Goal: Transaction & Acquisition: Purchase product/service

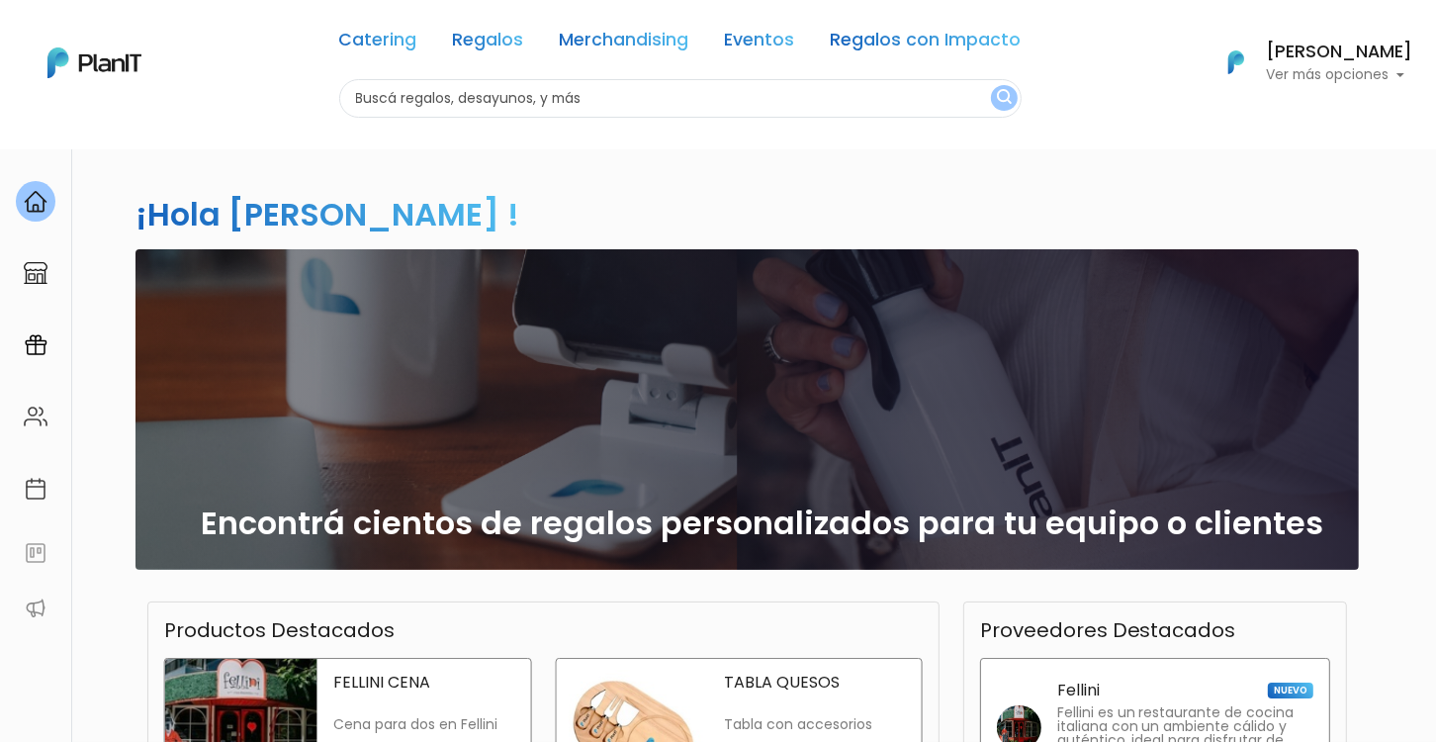
click at [477, 32] on link "Regalos" at bounding box center [488, 44] width 71 height 24
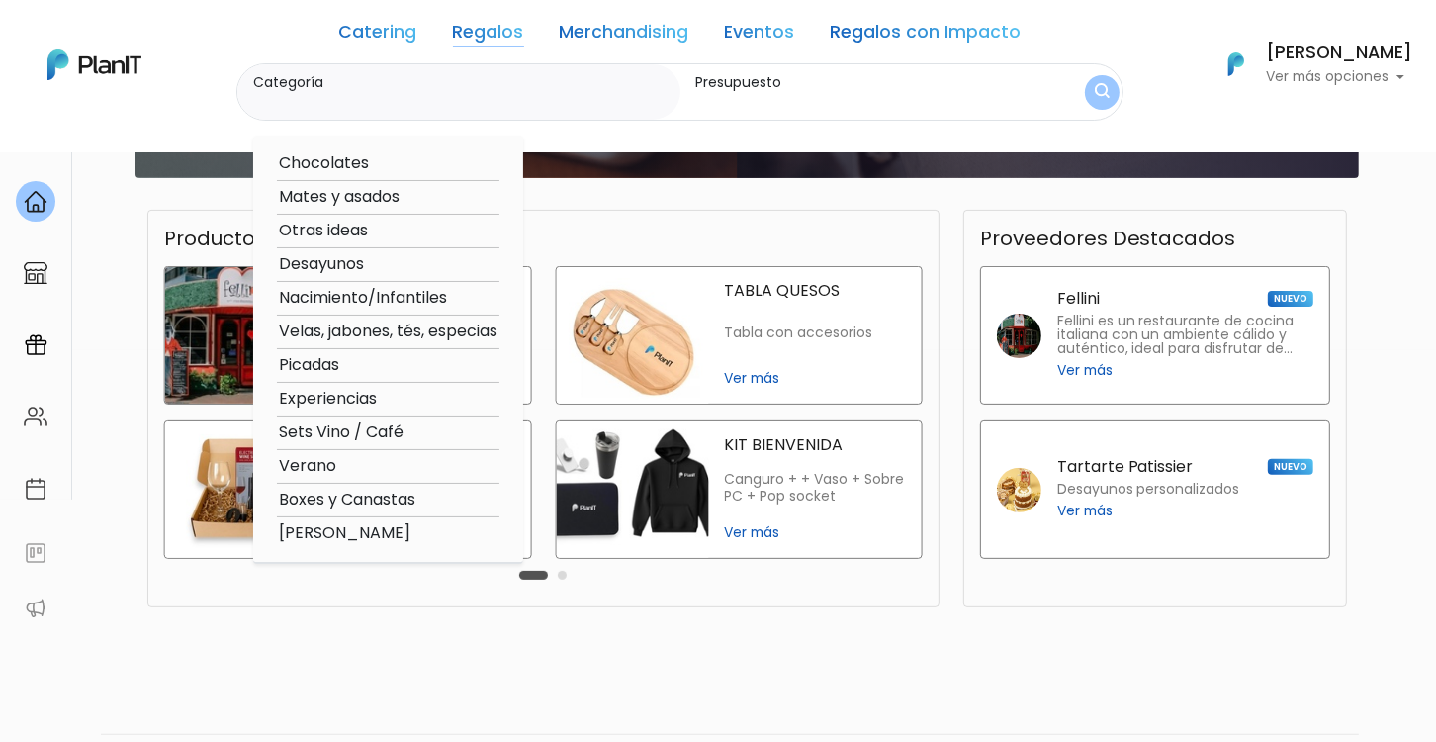
scroll to position [395, 0]
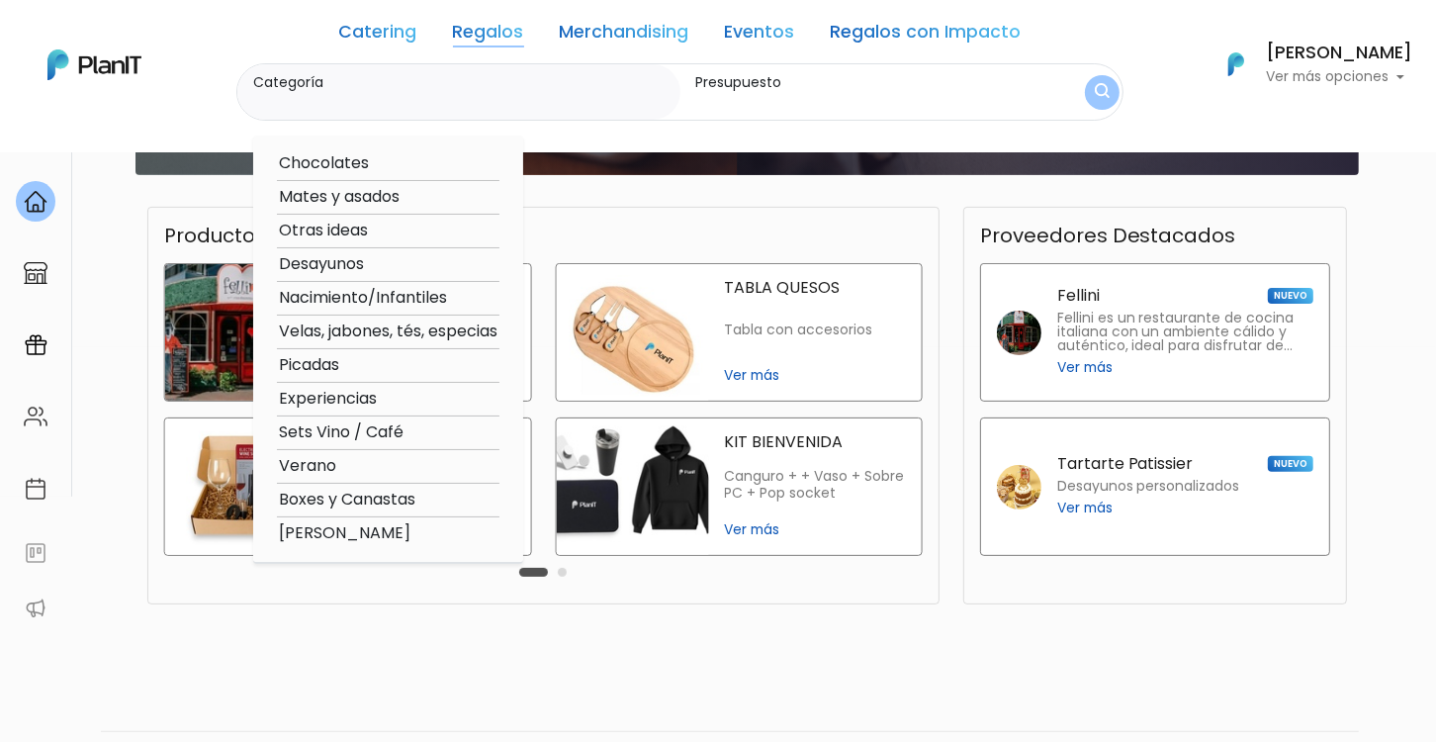
click at [299, 364] on option "Picadas" at bounding box center [388, 365] width 222 height 25
type input "Picadas"
type input "$0 - $1000"
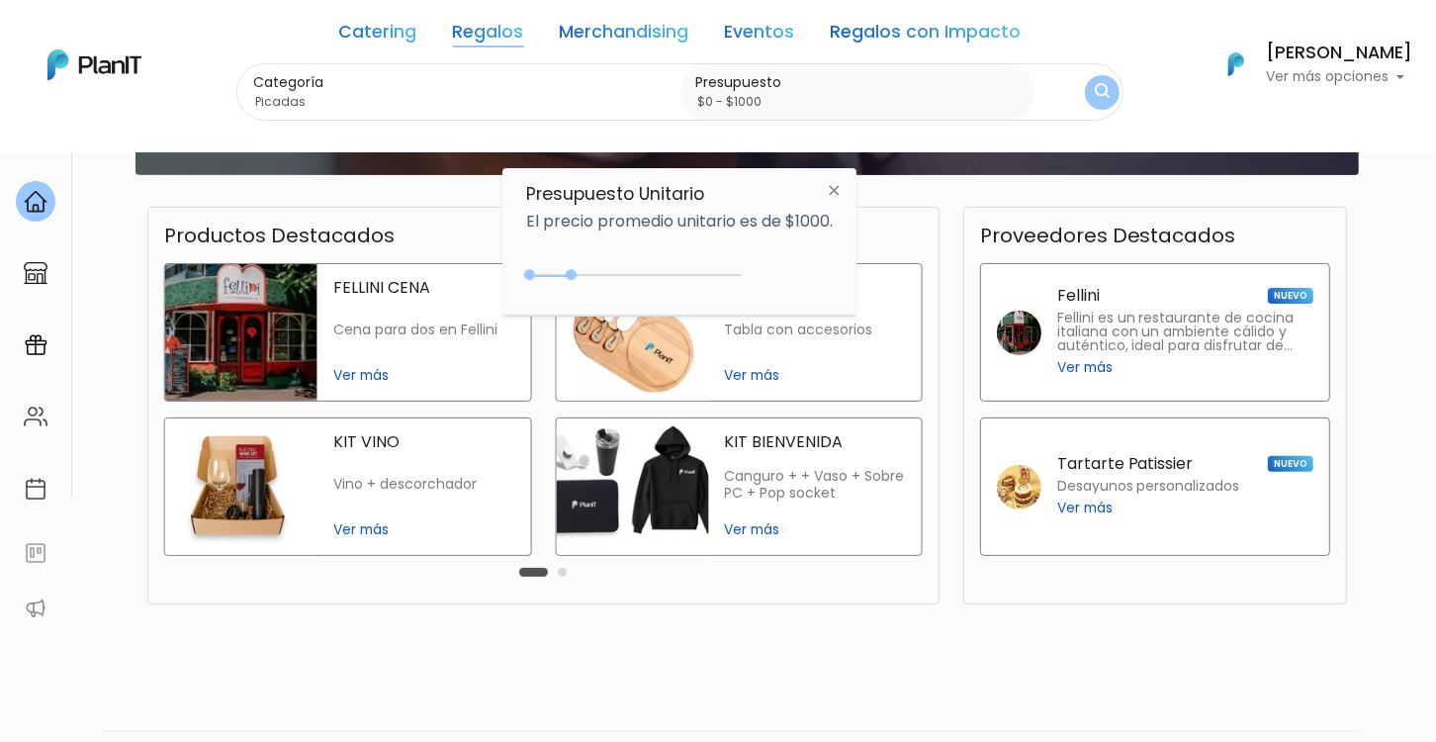
click at [482, 35] on link "Regalos" at bounding box center [488, 36] width 71 height 24
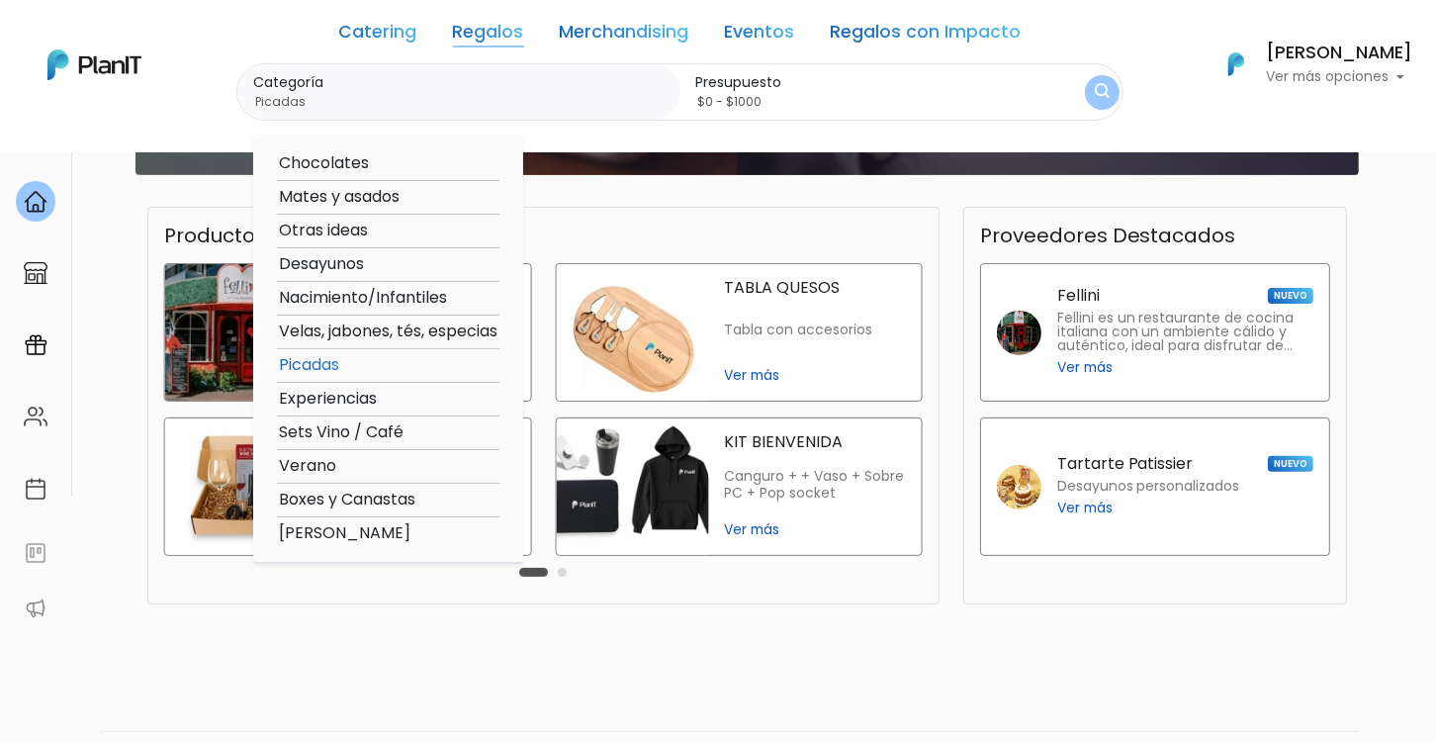
click at [417, 194] on option "Mates y asados" at bounding box center [388, 197] width 222 height 25
type input "Mates y asados"
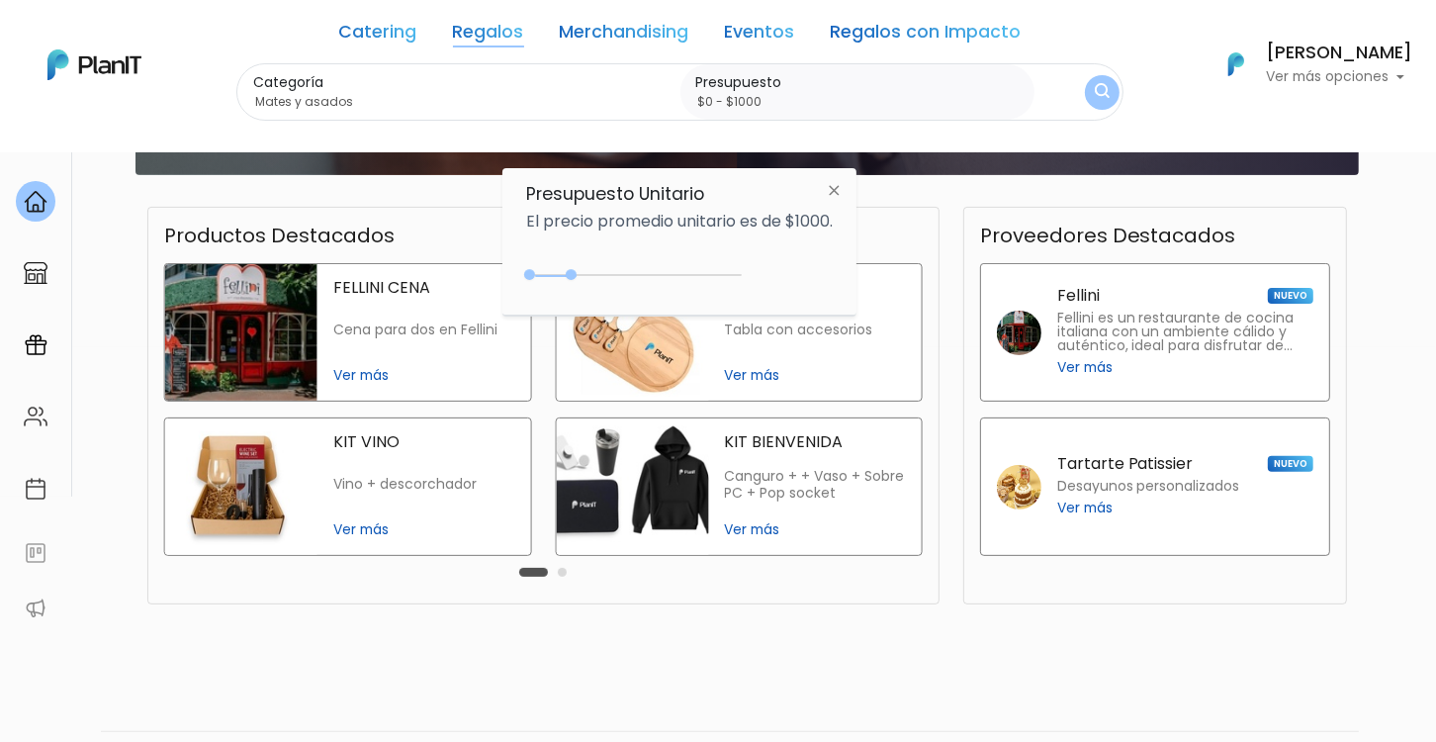
click at [415, 143] on nav "Catering Regalos Merchandising Eventos Regalos con Impacto Catering Regalos Mer…" at bounding box center [718, 76] width 1436 height 152
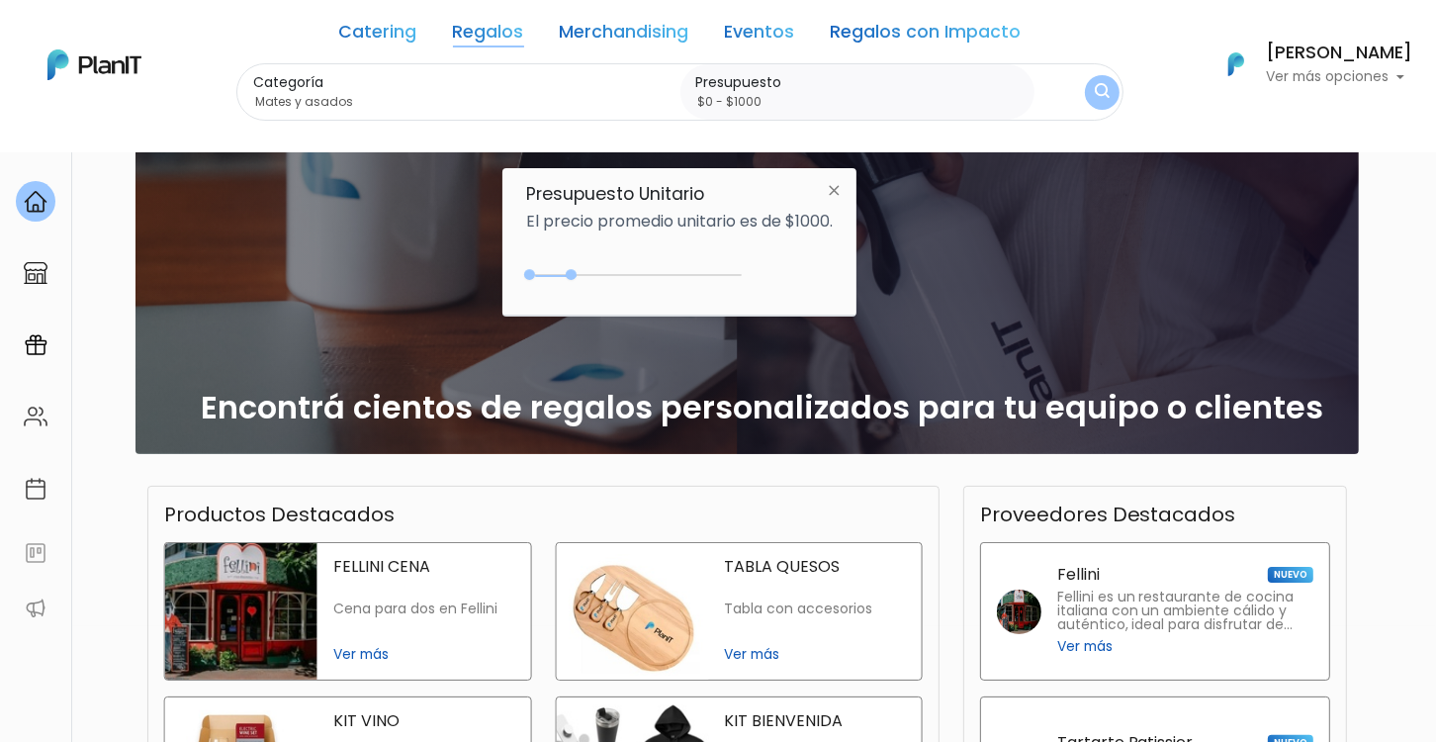
scroll to position [0, 0]
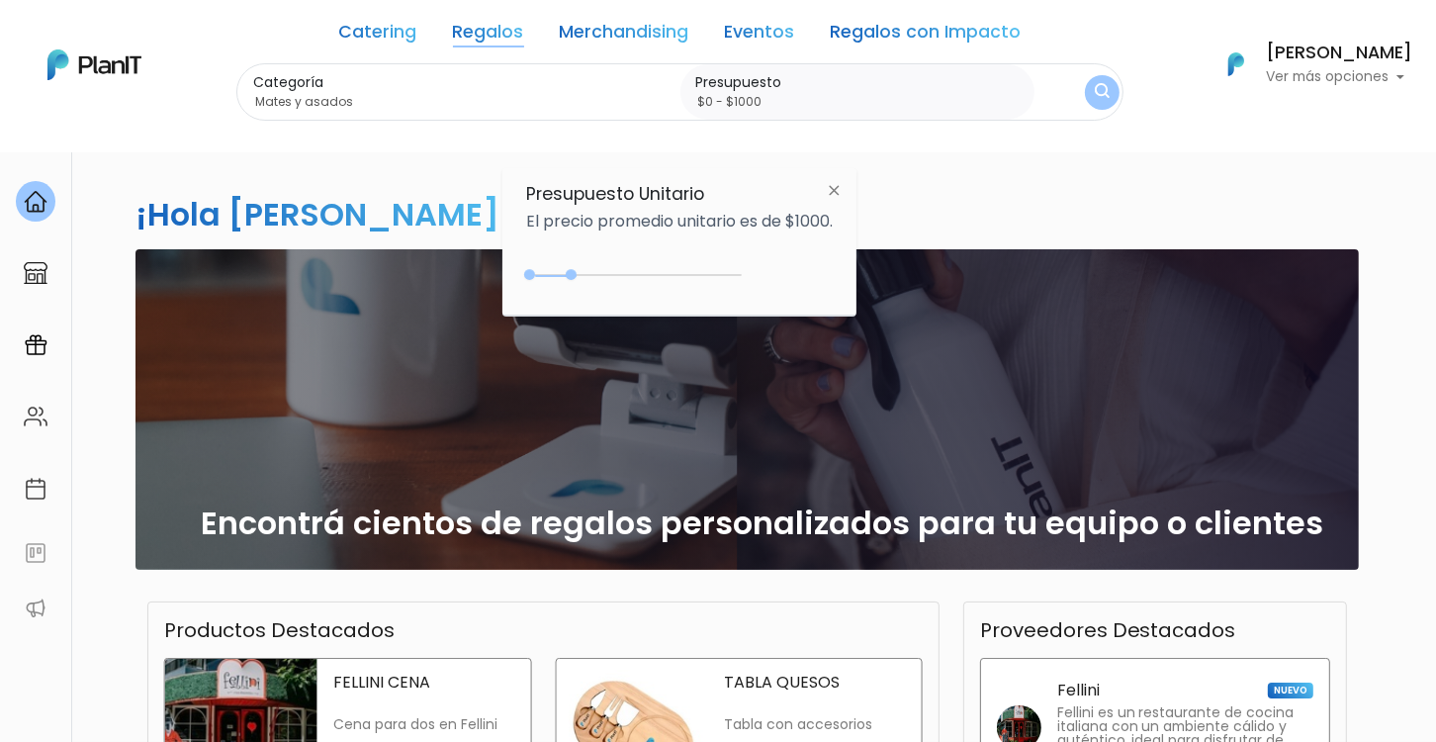
click at [494, 34] on link "Regalos" at bounding box center [488, 36] width 71 height 24
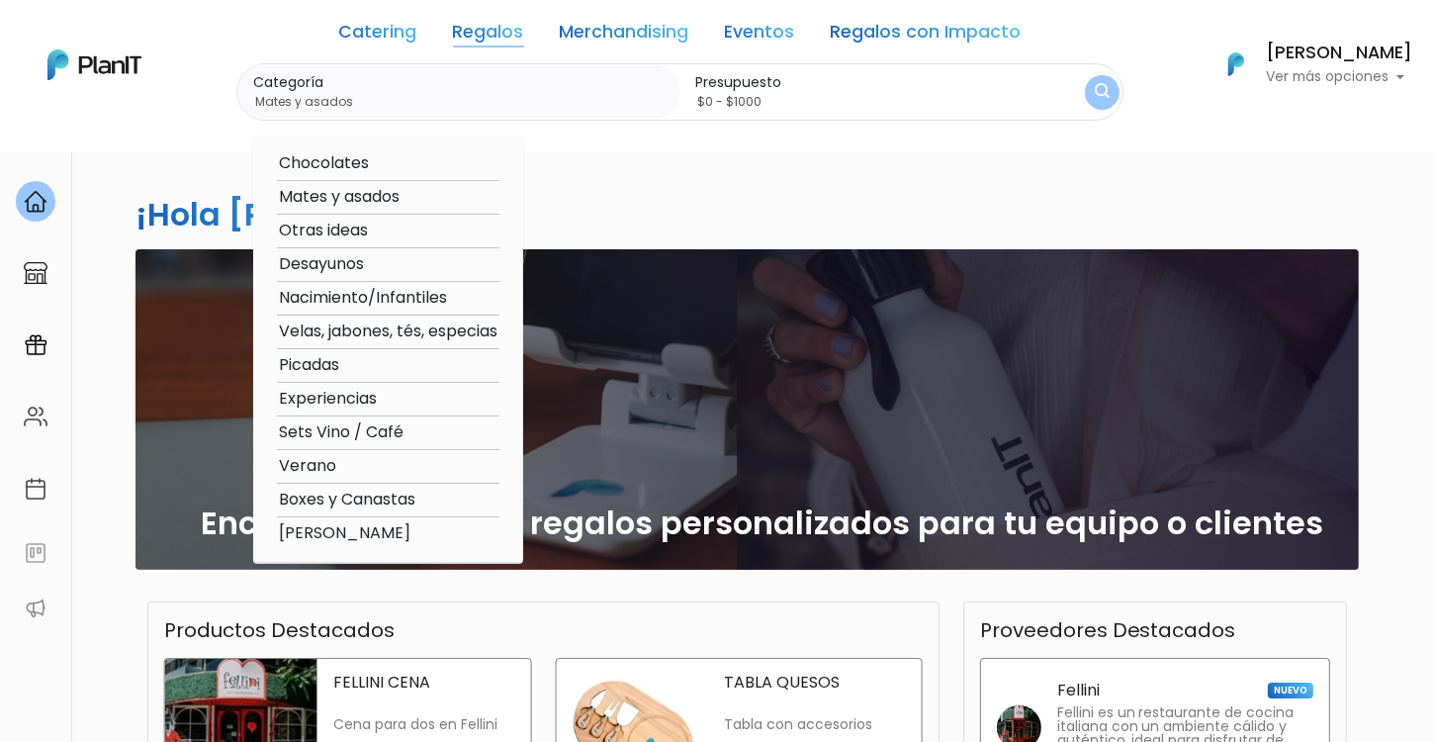
click at [494, 34] on link "Regalos" at bounding box center [488, 36] width 71 height 24
click at [924, 201] on div "¡Hola Pablo Cáceres ! slide 1 of 1 Encontrá cientos de regalos personalizados p…" at bounding box center [717, 581] width 1305 height 866
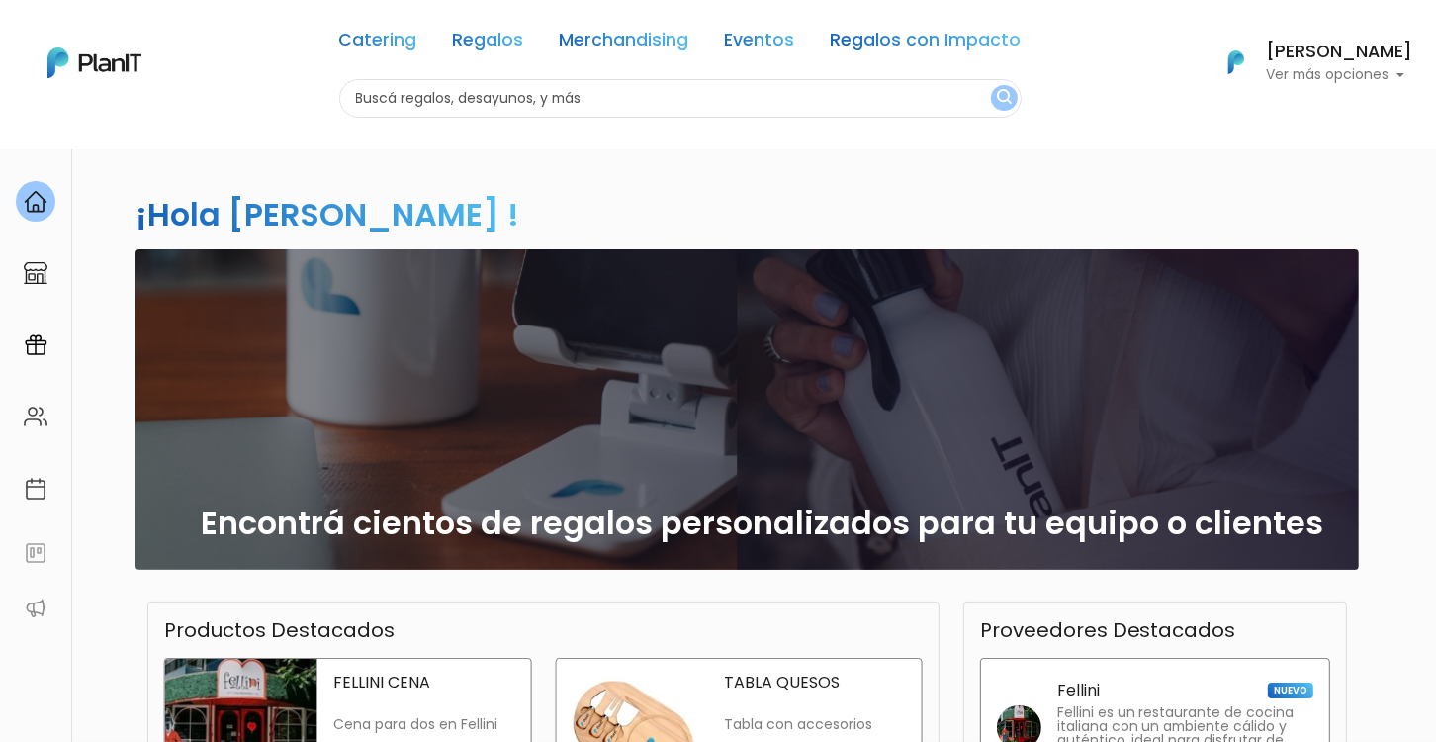
click at [947, 40] on link "Regalos con Impacto" at bounding box center [926, 44] width 191 height 24
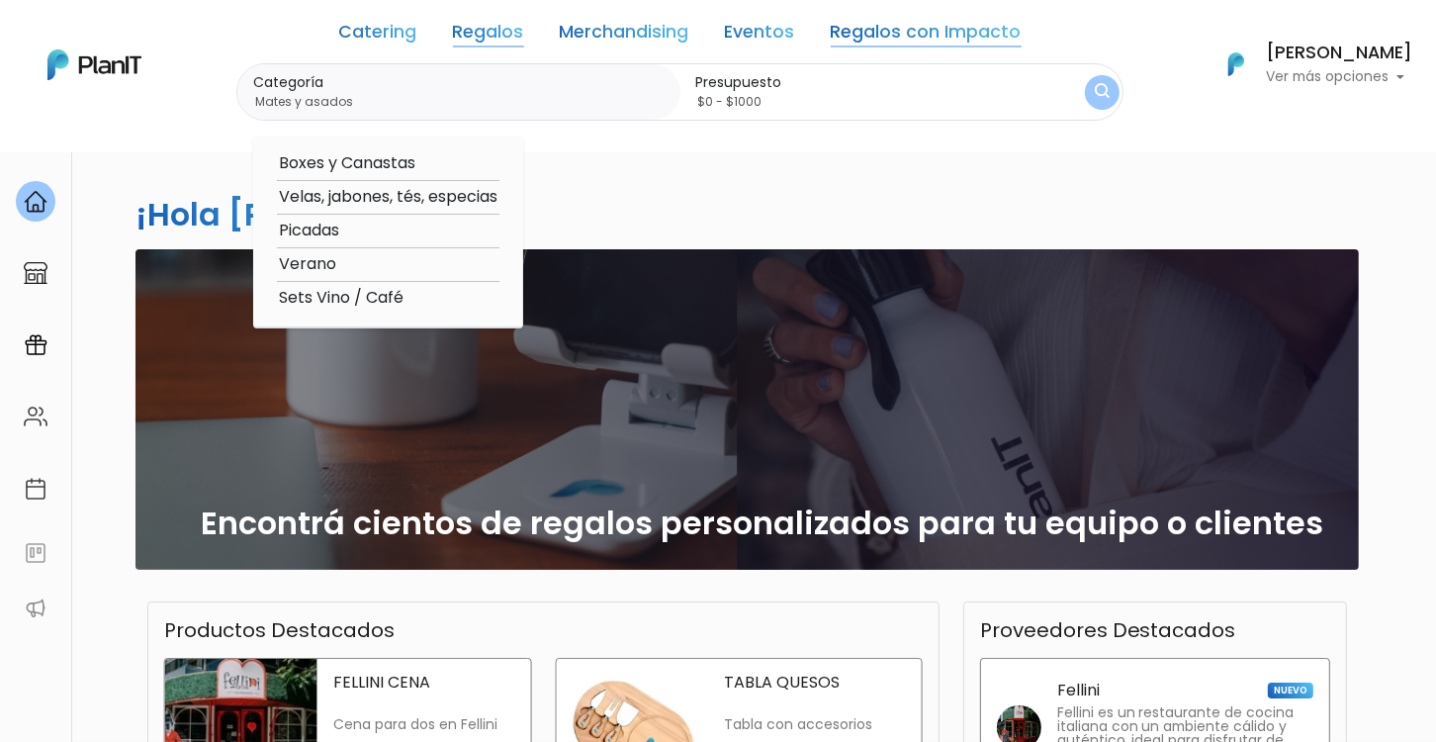
click at [506, 45] on link "Regalos" at bounding box center [488, 36] width 71 height 24
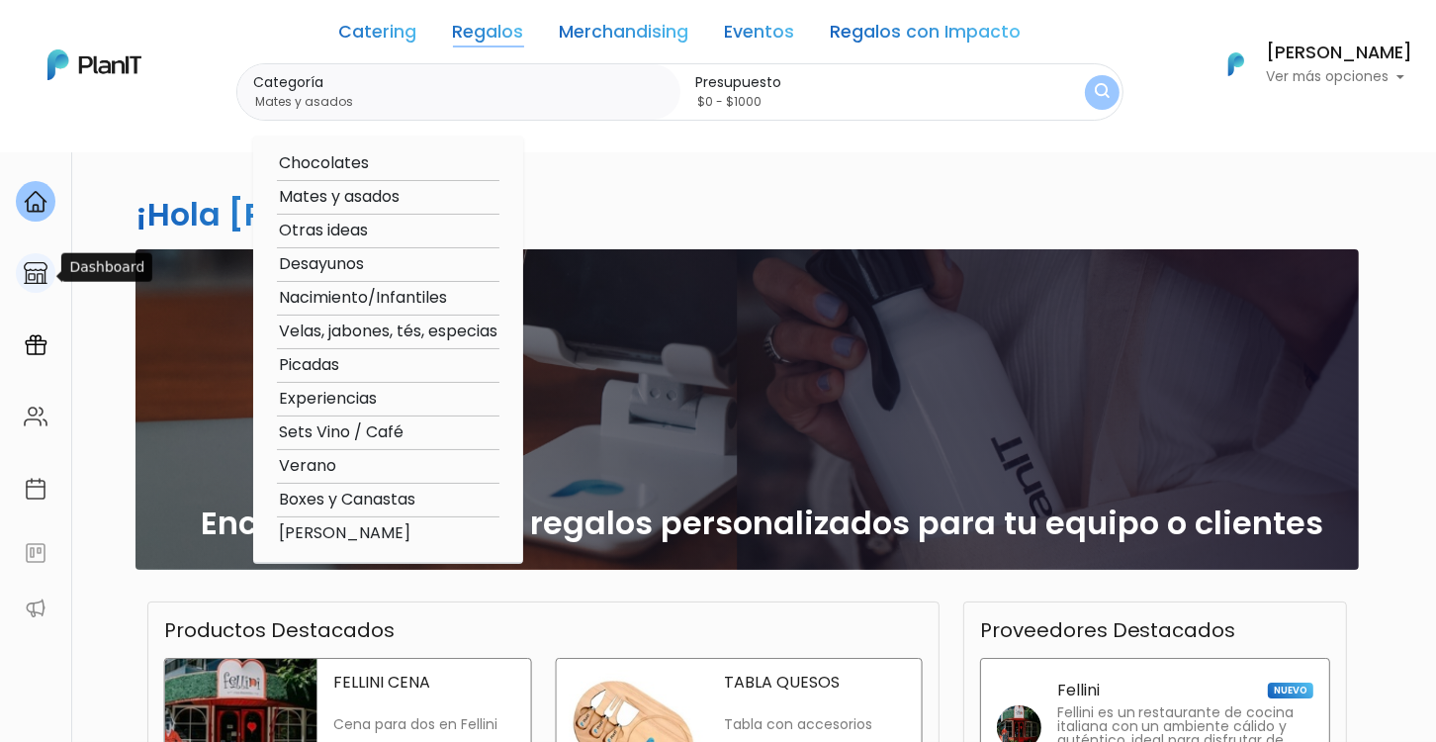
click at [30, 274] on img at bounding box center [36, 273] width 24 height 24
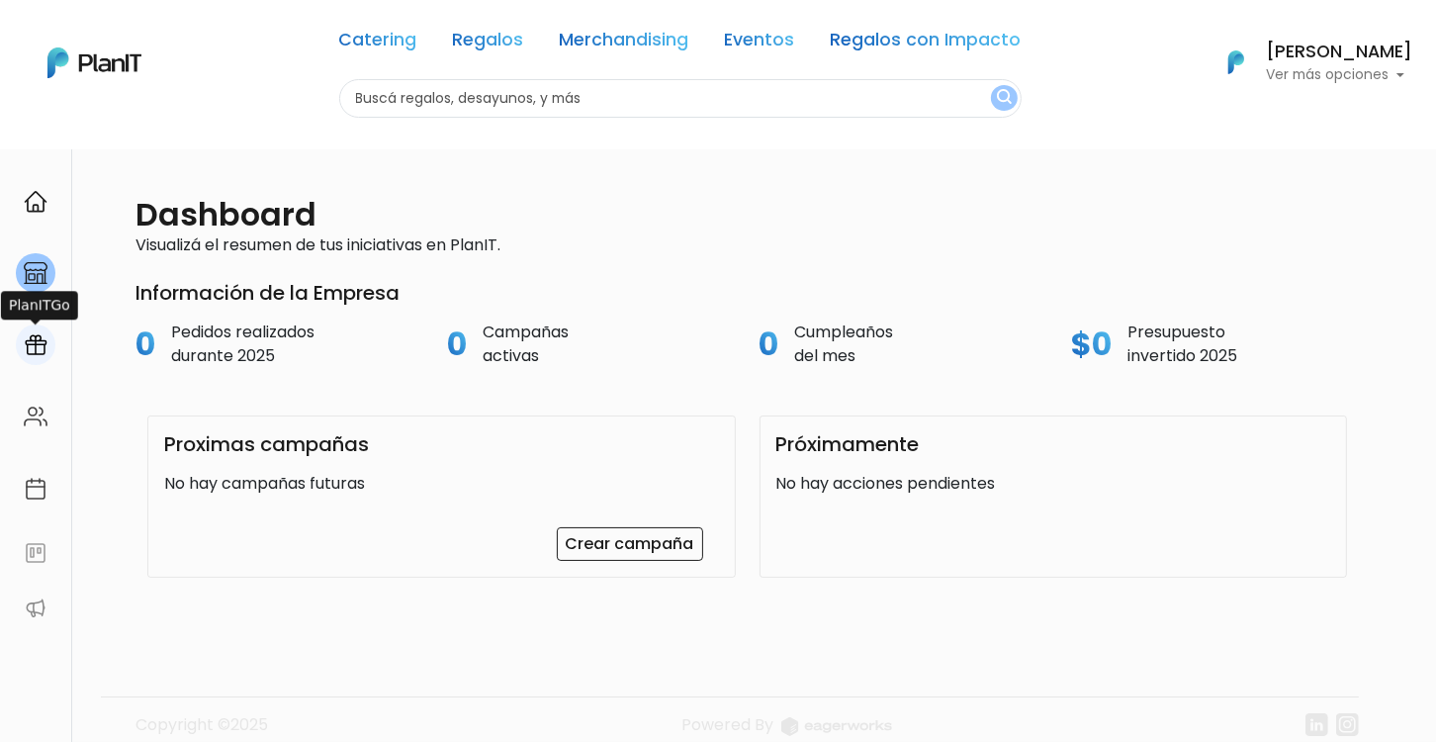
click at [44, 331] on div at bounding box center [36, 344] width 40 height 41
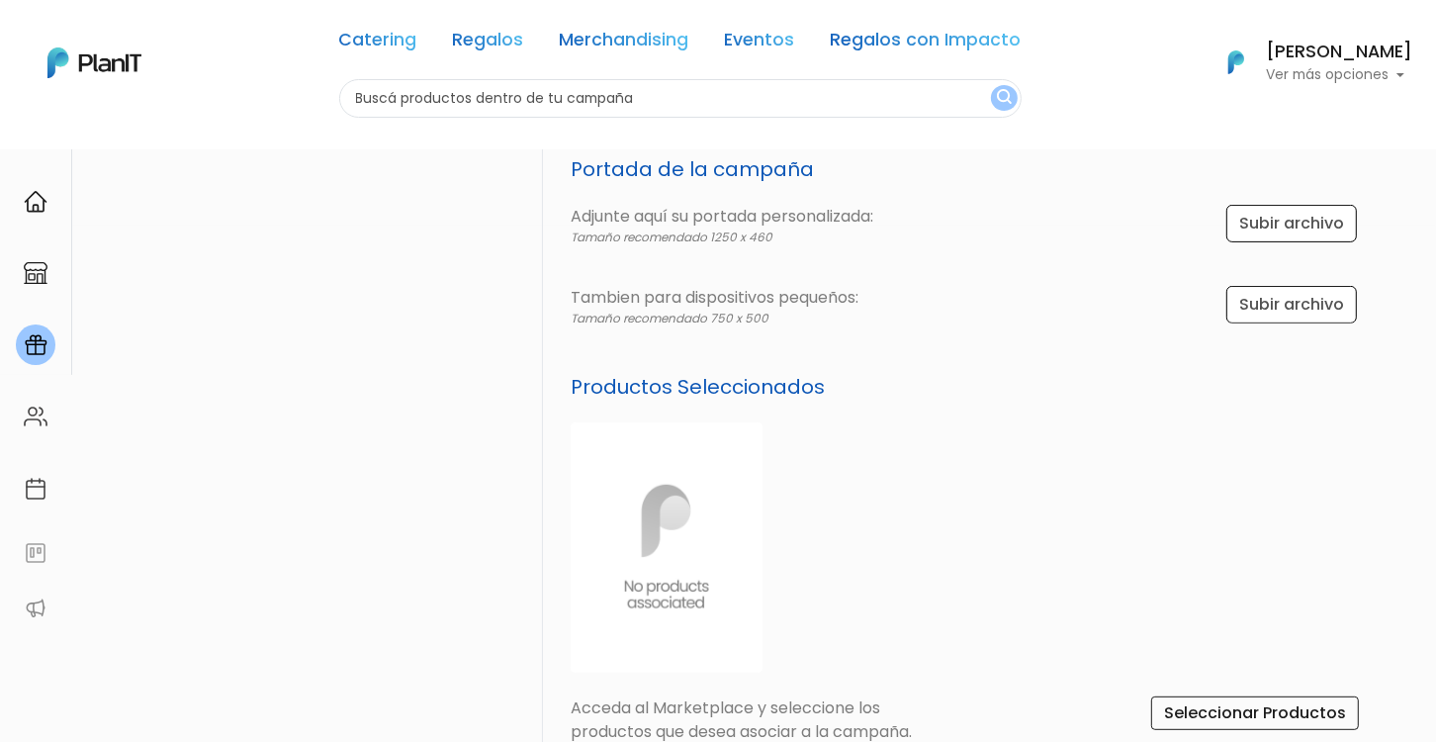
scroll to position [795, 0]
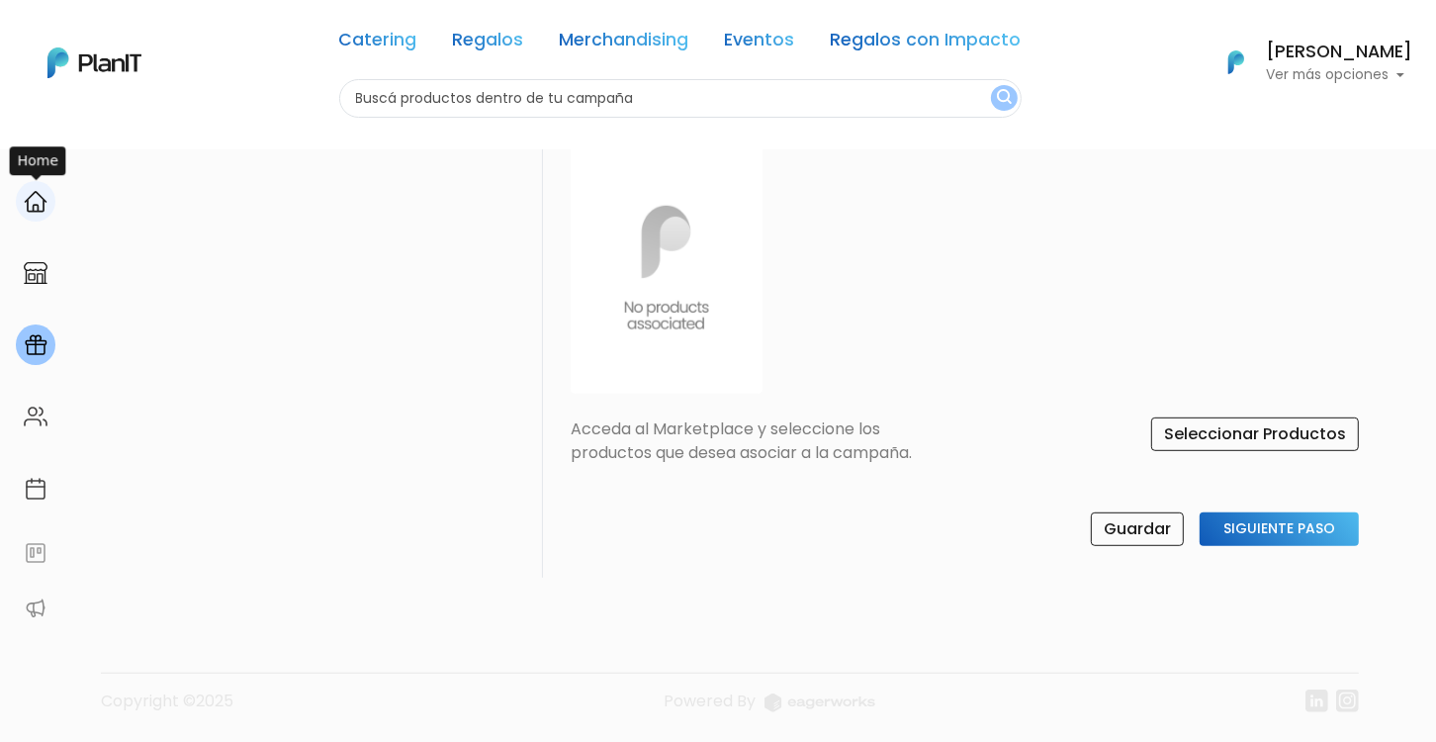
click at [45, 199] on div at bounding box center [36, 201] width 40 height 41
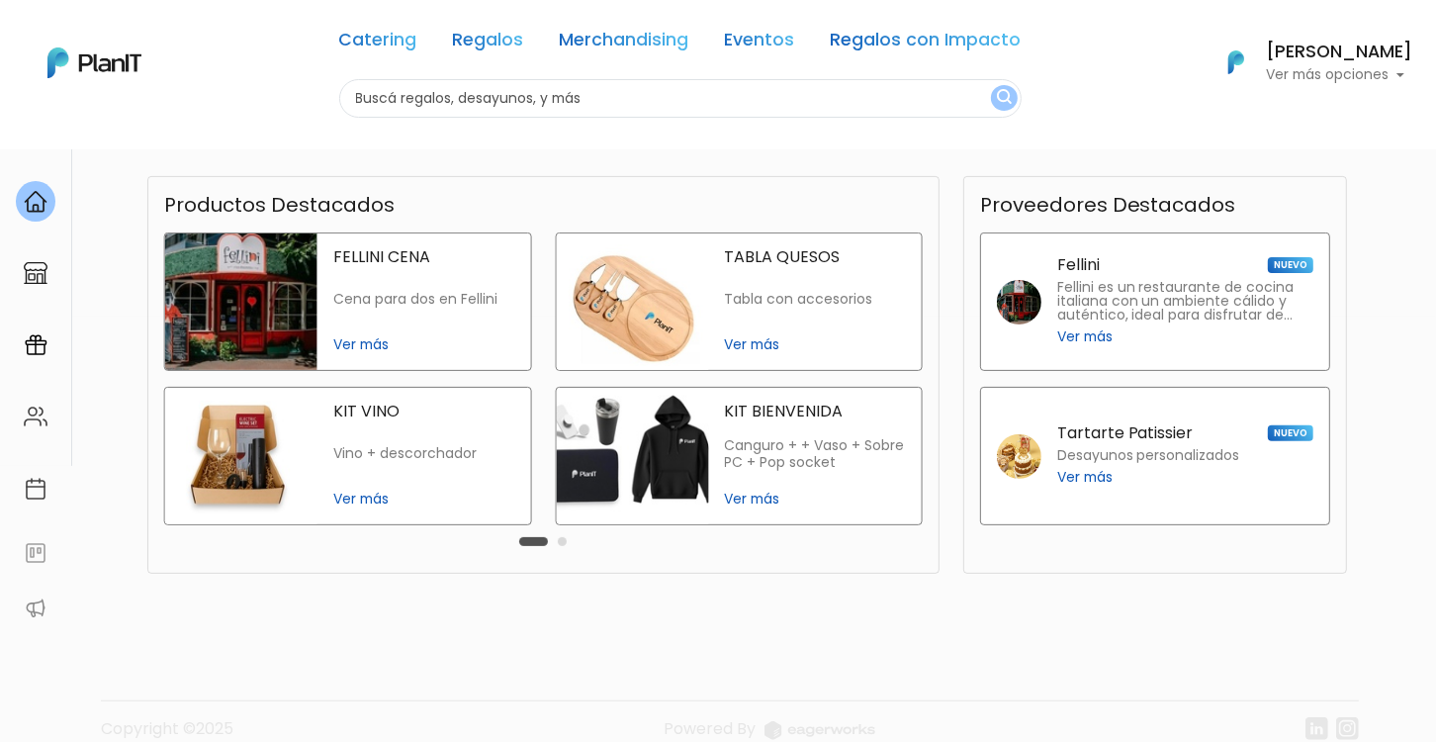
scroll to position [454, 0]
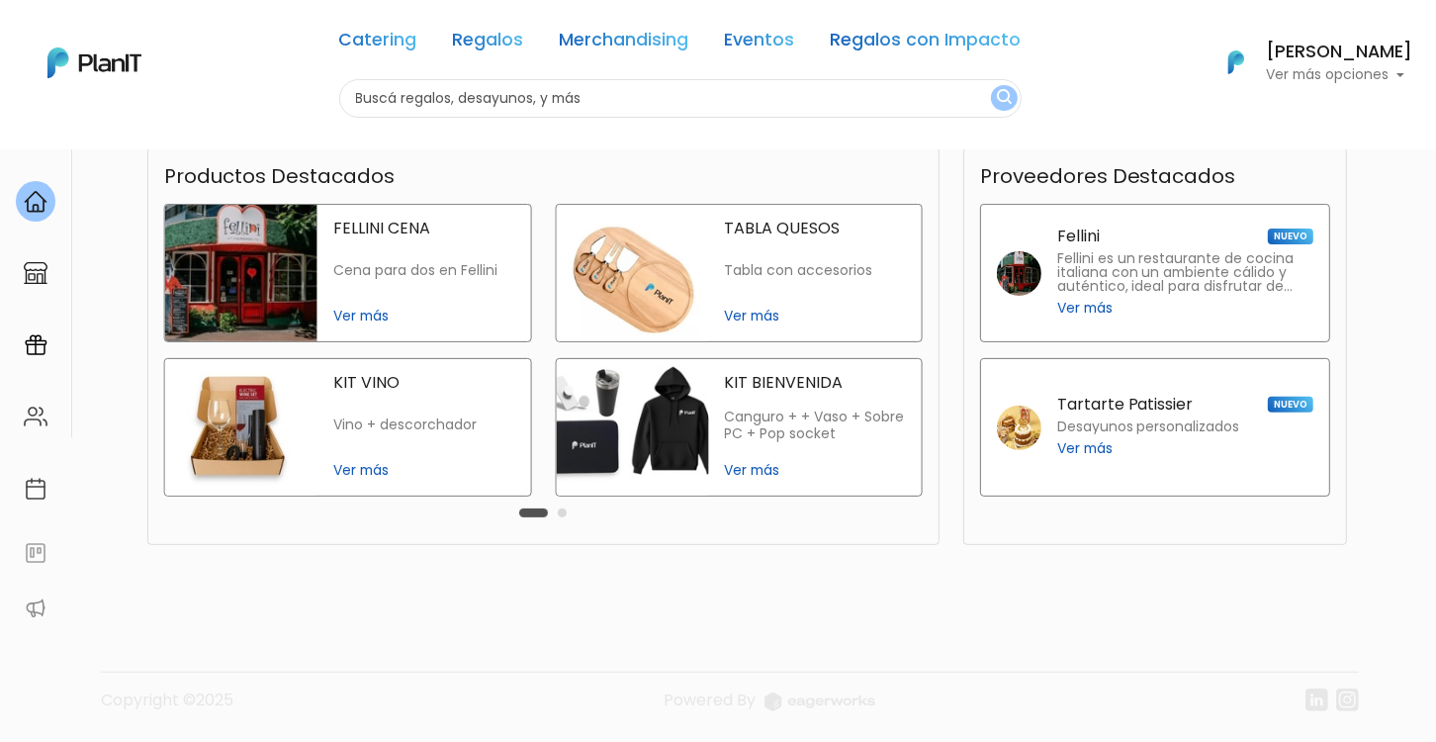
click at [563, 509] on button "Carousel Page 2" at bounding box center [562, 512] width 9 height 9
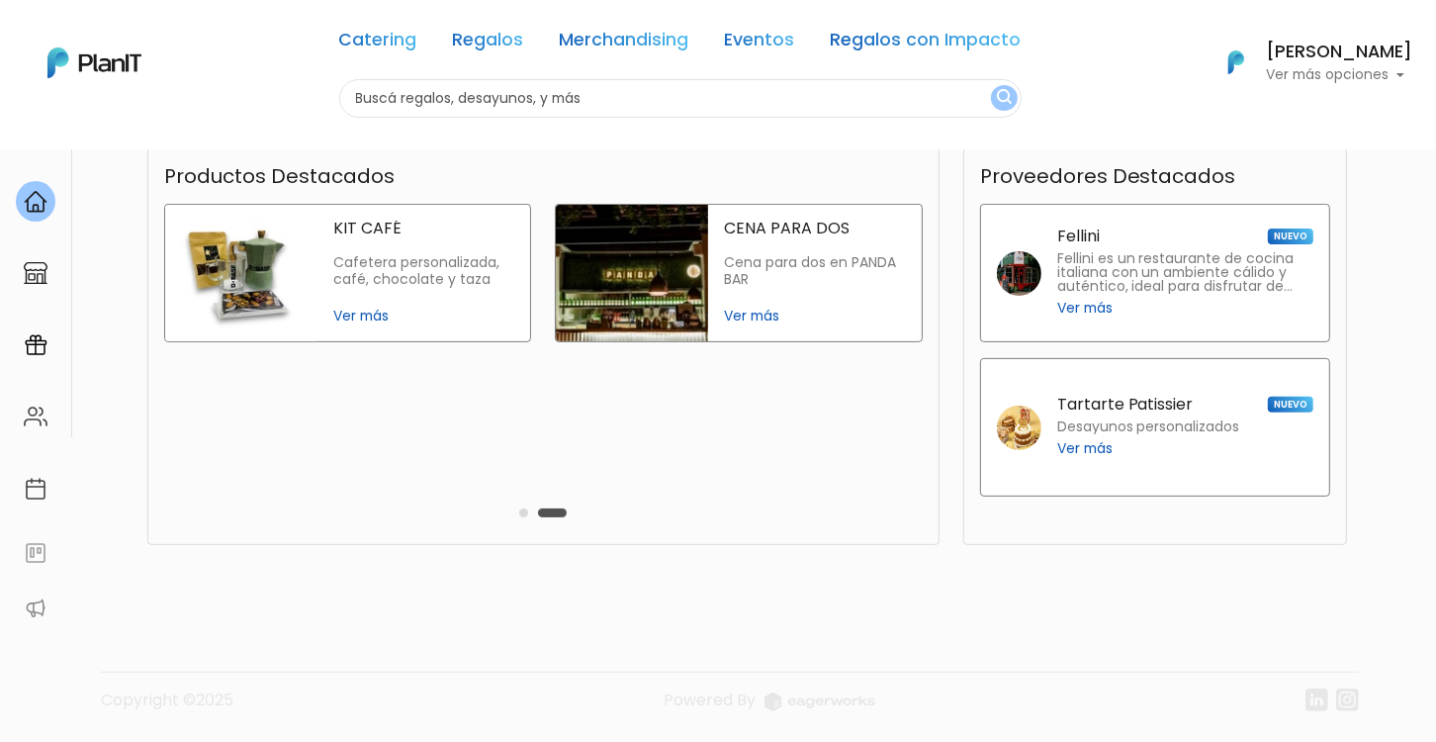
click at [524, 511] on button "Carousel Page 1" at bounding box center [523, 512] width 9 height 9
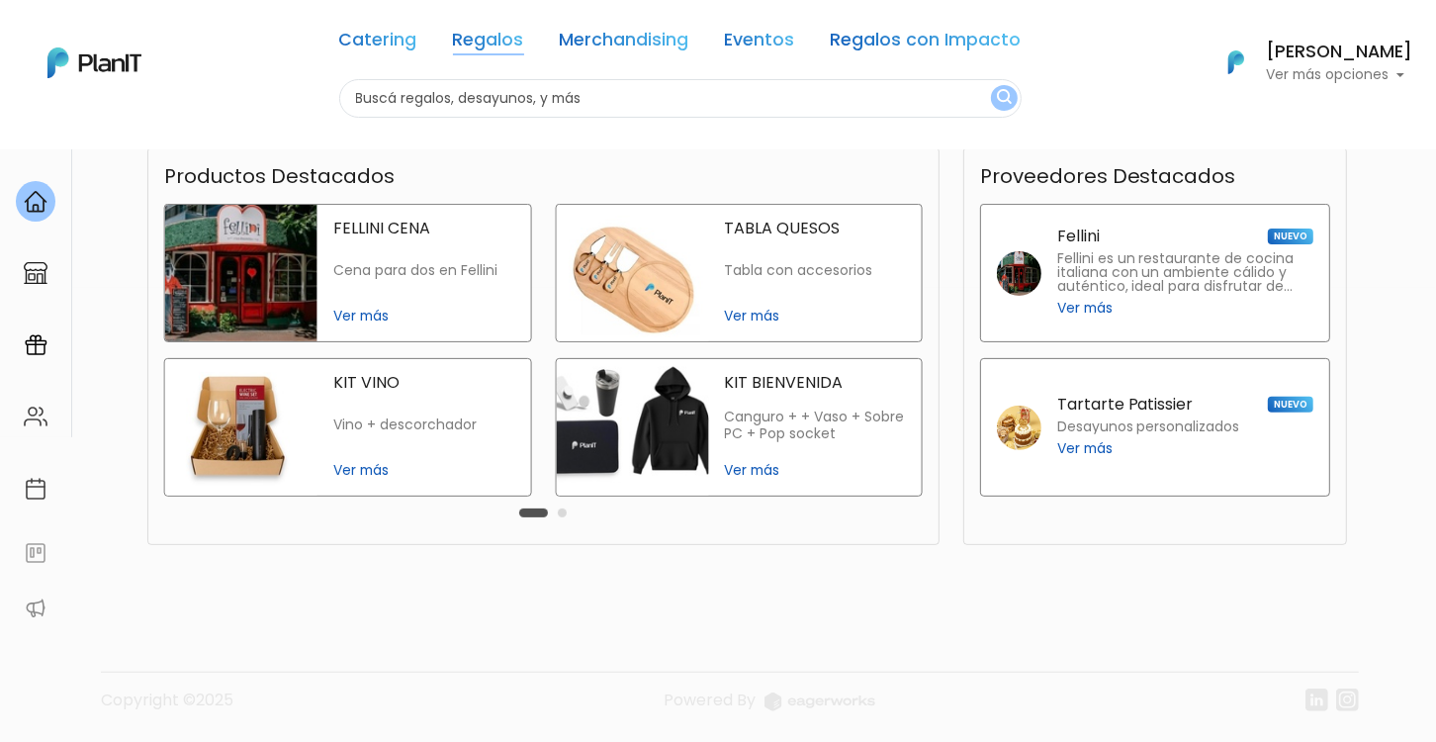
click at [501, 48] on link "Regalos" at bounding box center [488, 44] width 71 height 24
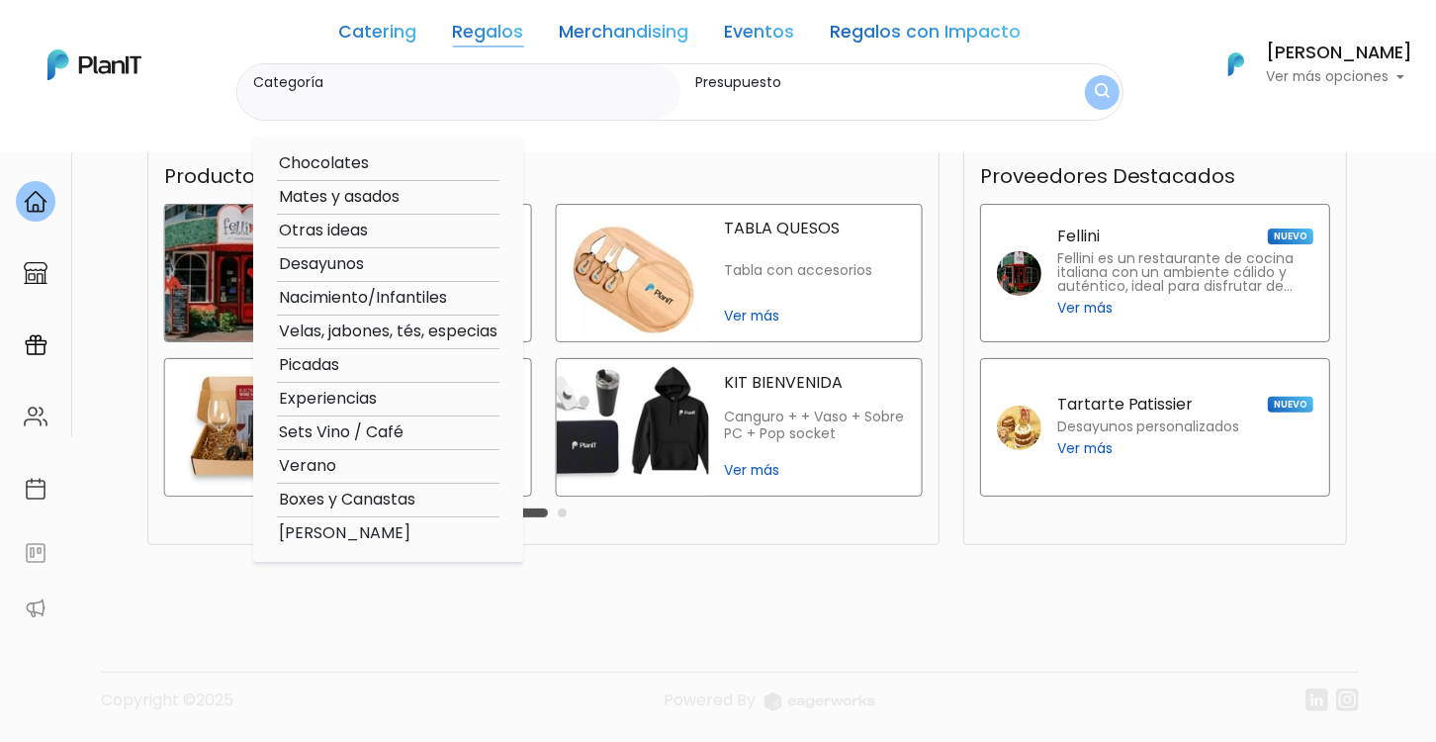
click at [520, 83] on label "Categoría" at bounding box center [462, 82] width 419 height 21
click at [520, 92] on input "Categoría" at bounding box center [462, 102] width 419 height 20
click at [357, 198] on option "Mates y asados" at bounding box center [388, 197] width 222 height 25
type input "Mates y asados"
type input "$0 - $1000"
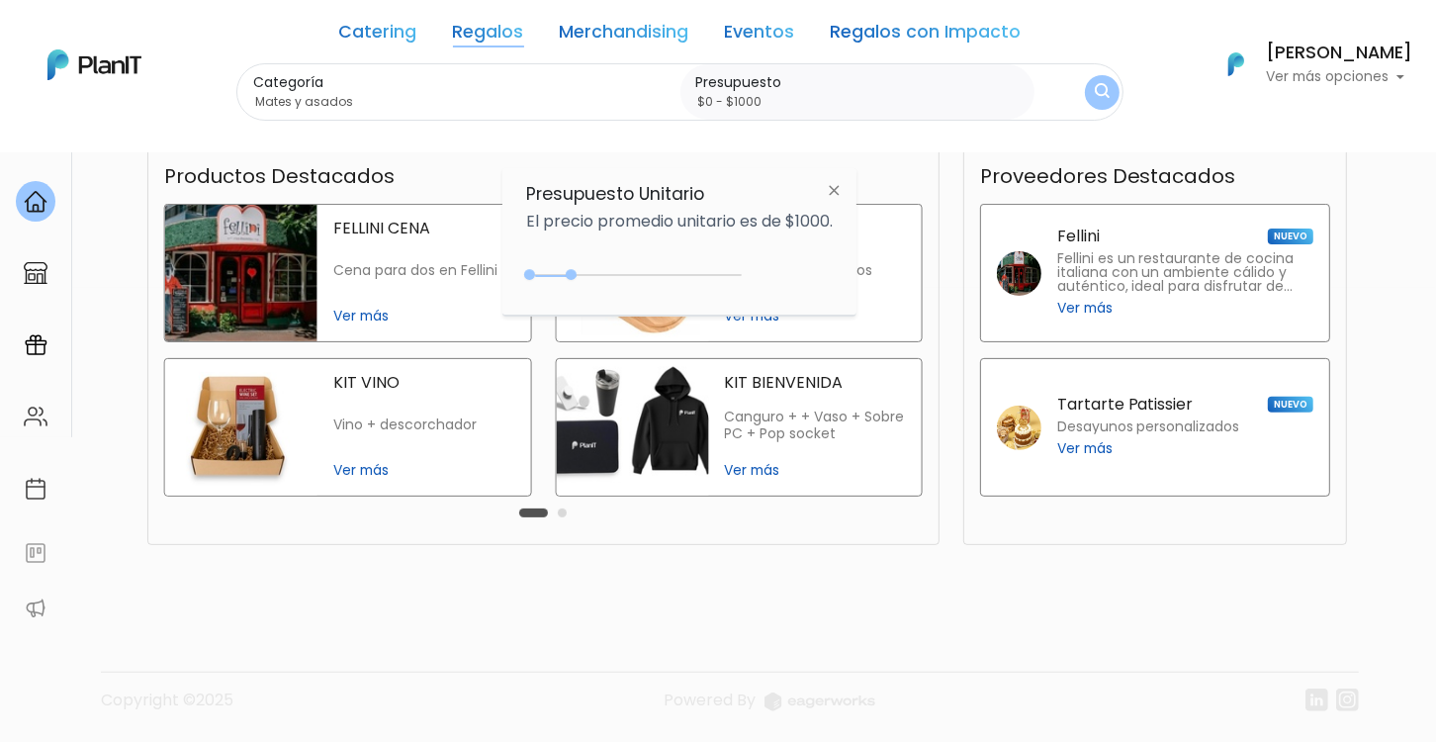
click at [1109, 91] on button "submit" at bounding box center [1102, 92] width 35 height 35
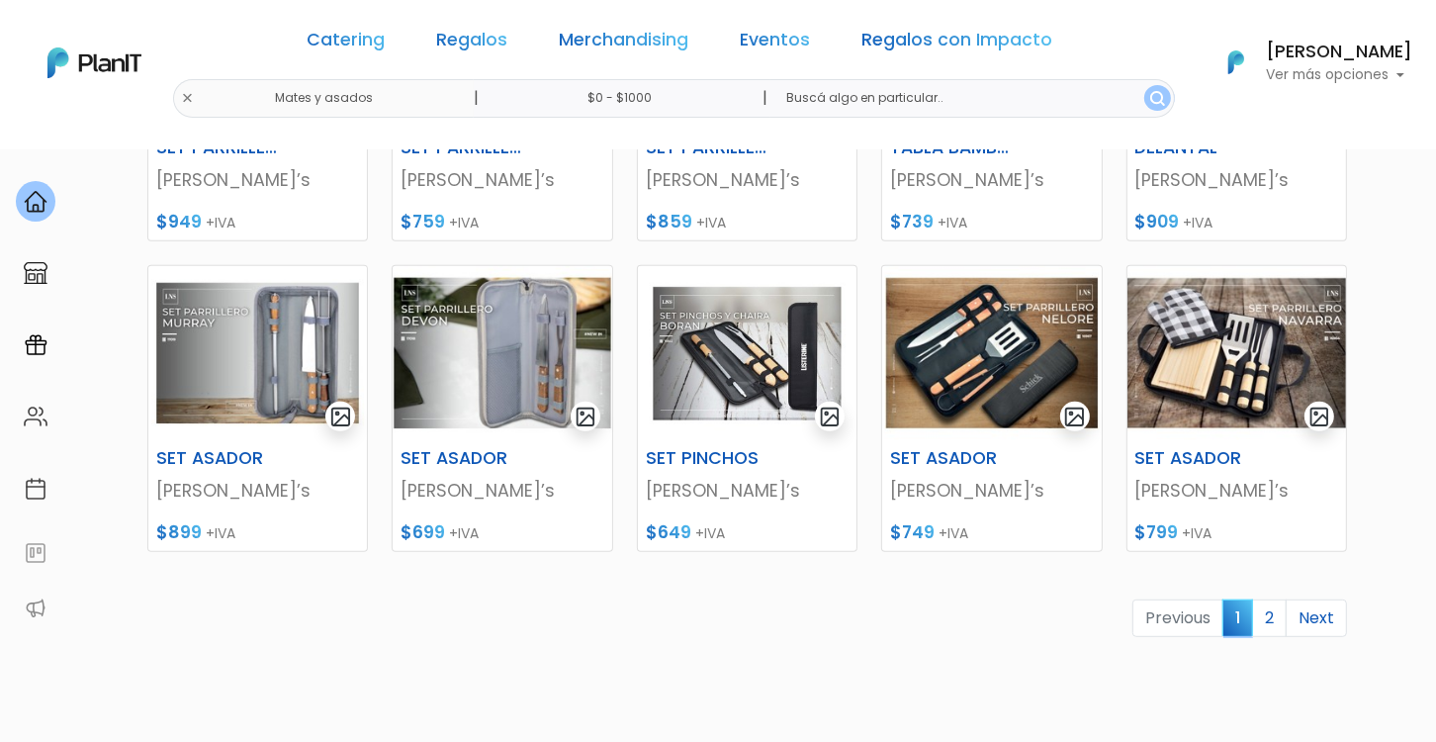
scroll to position [889, 0]
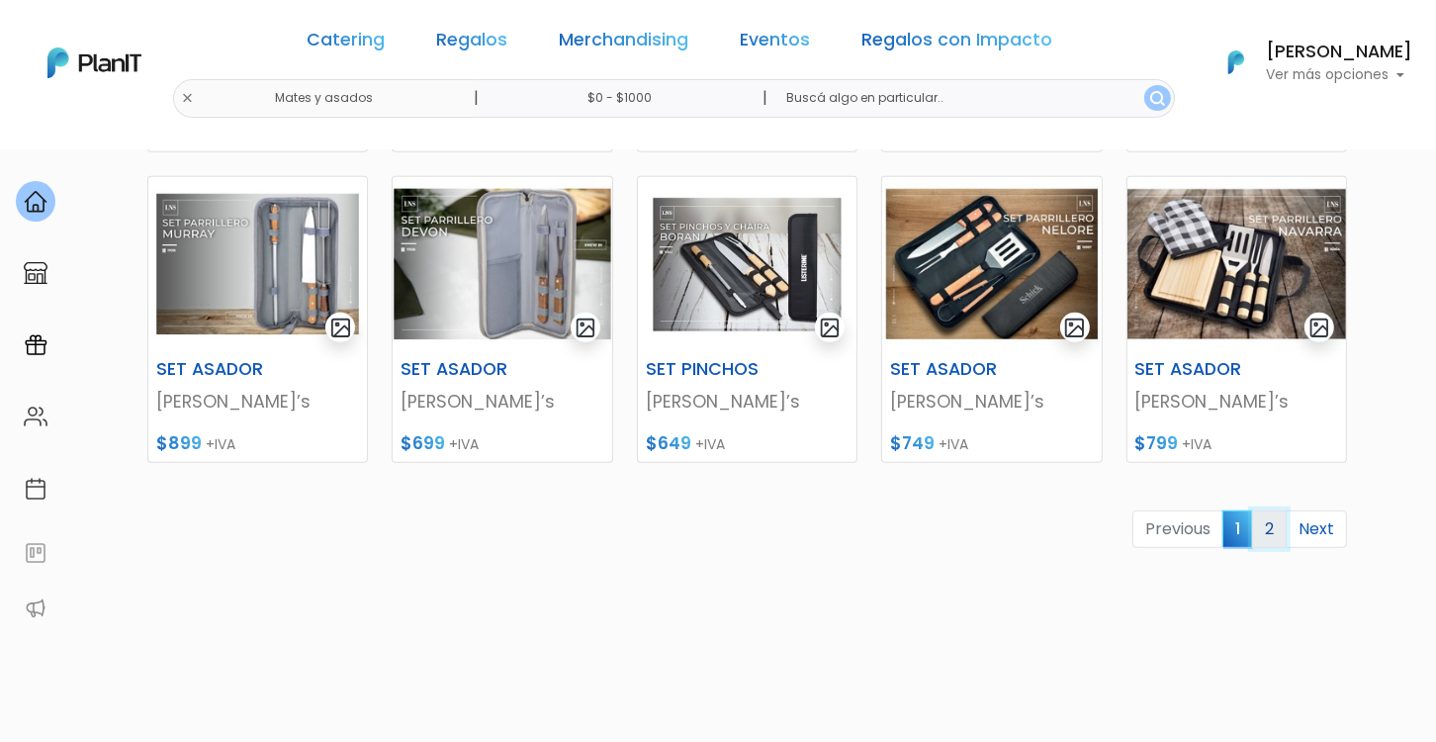
click at [1274, 534] on link "2" at bounding box center [1269, 529] width 35 height 38
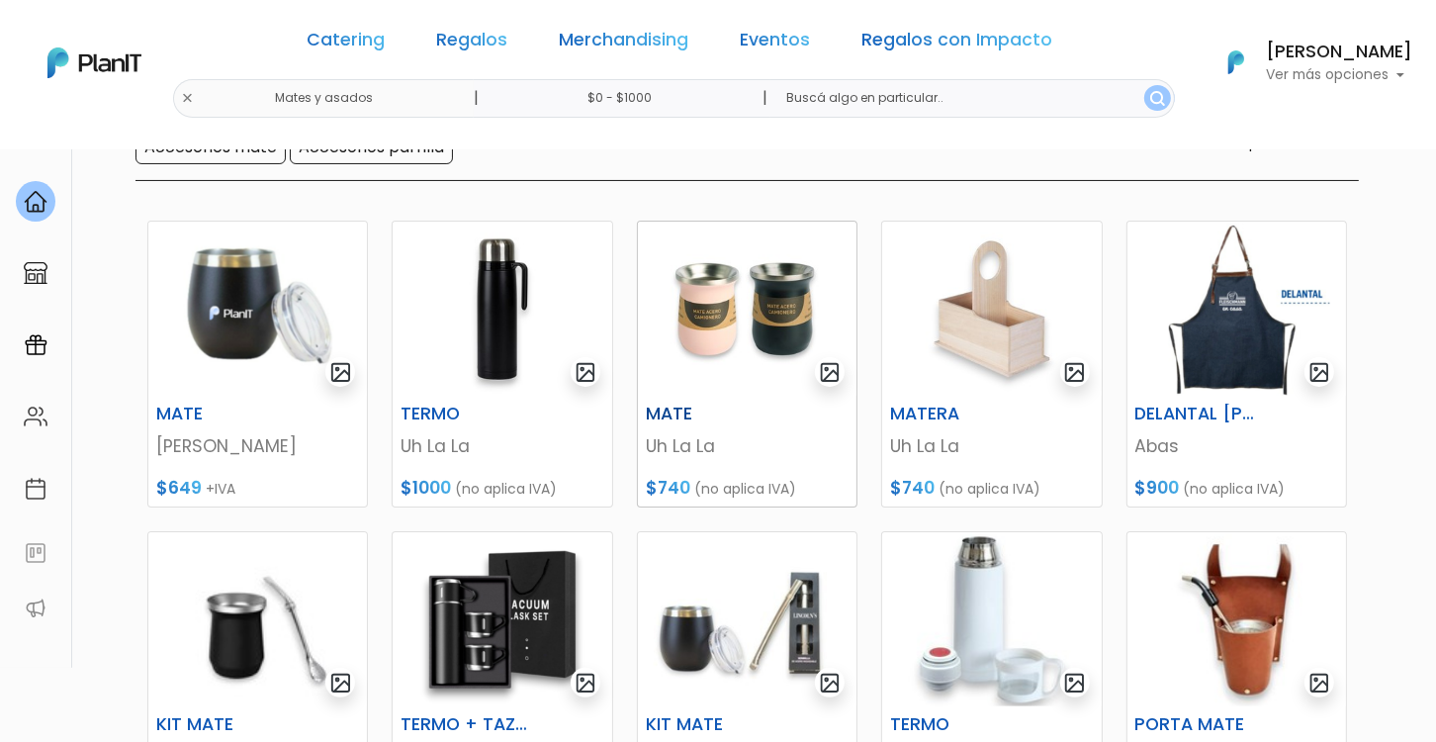
scroll to position [297, 0]
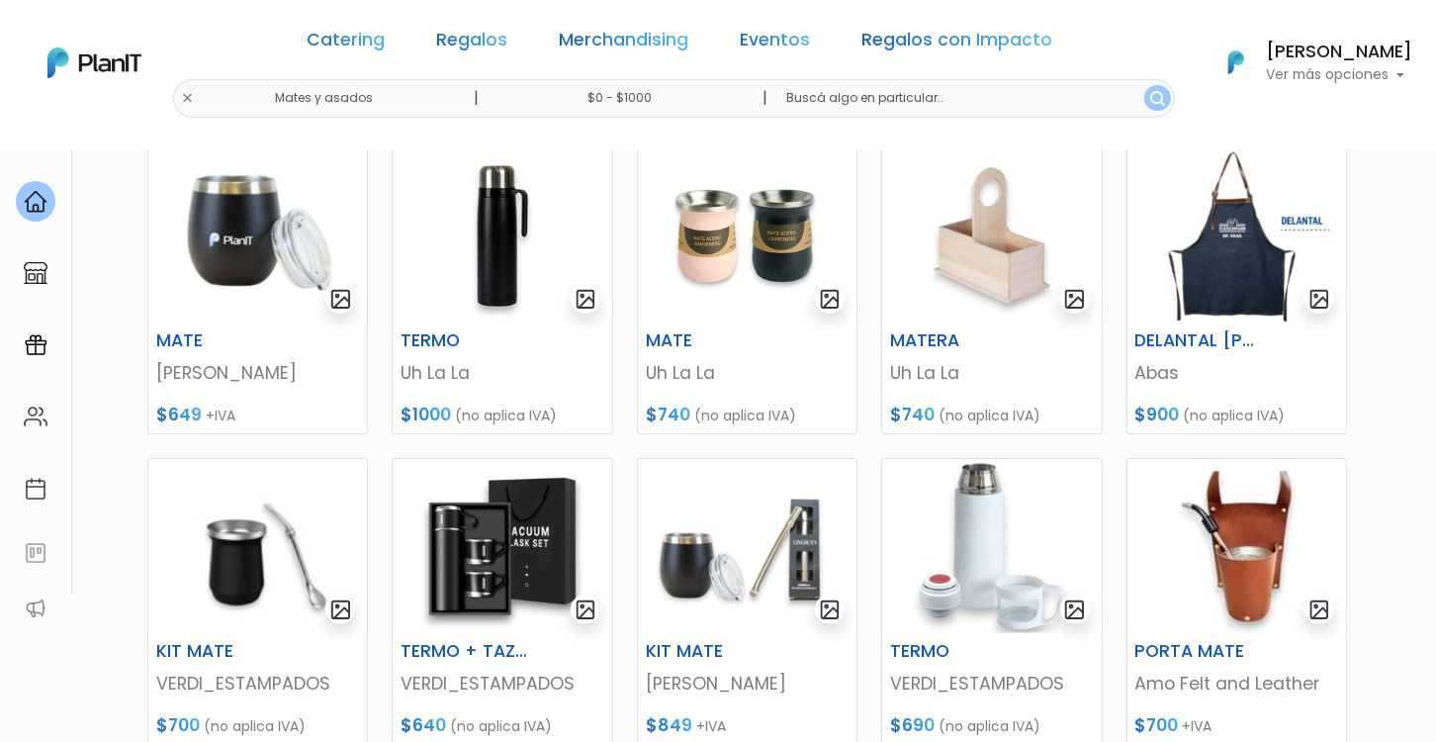
click at [481, 32] on link "Regalos" at bounding box center [472, 44] width 71 height 24
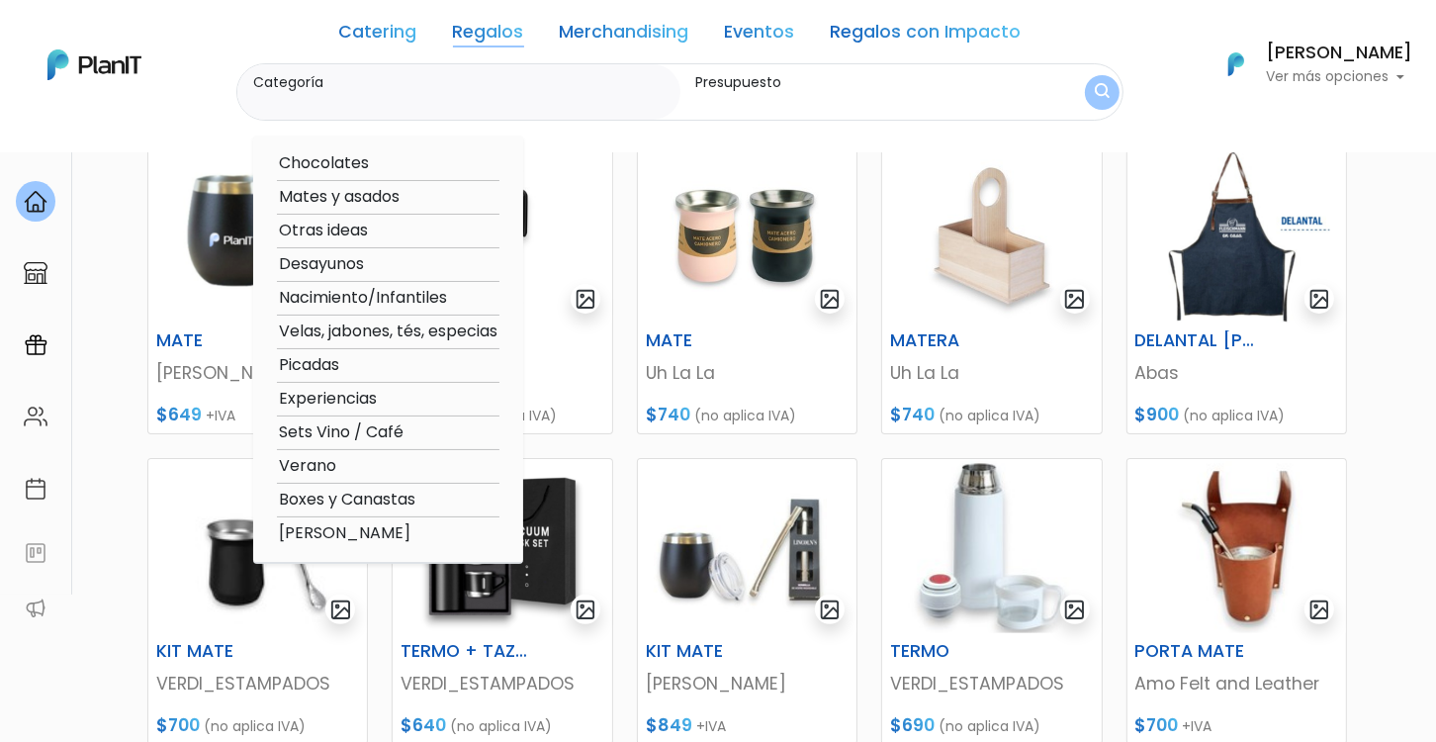
drag, startPoint x: 485, startPoint y: 29, endPoint x: 604, endPoint y: 55, distance: 122.6
click at [487, 30] on link "Regalos" at bounding box center [488, 36] width 71 height 24
click at [474, 34] on link "Regalos" at bounding box center [488, 36] width 71 height 24
click at [906, 16] on div "Catering Regalos Merchandising Eventos Regalos con Impacto" at bounding box center [680, 35] width 682 height 55
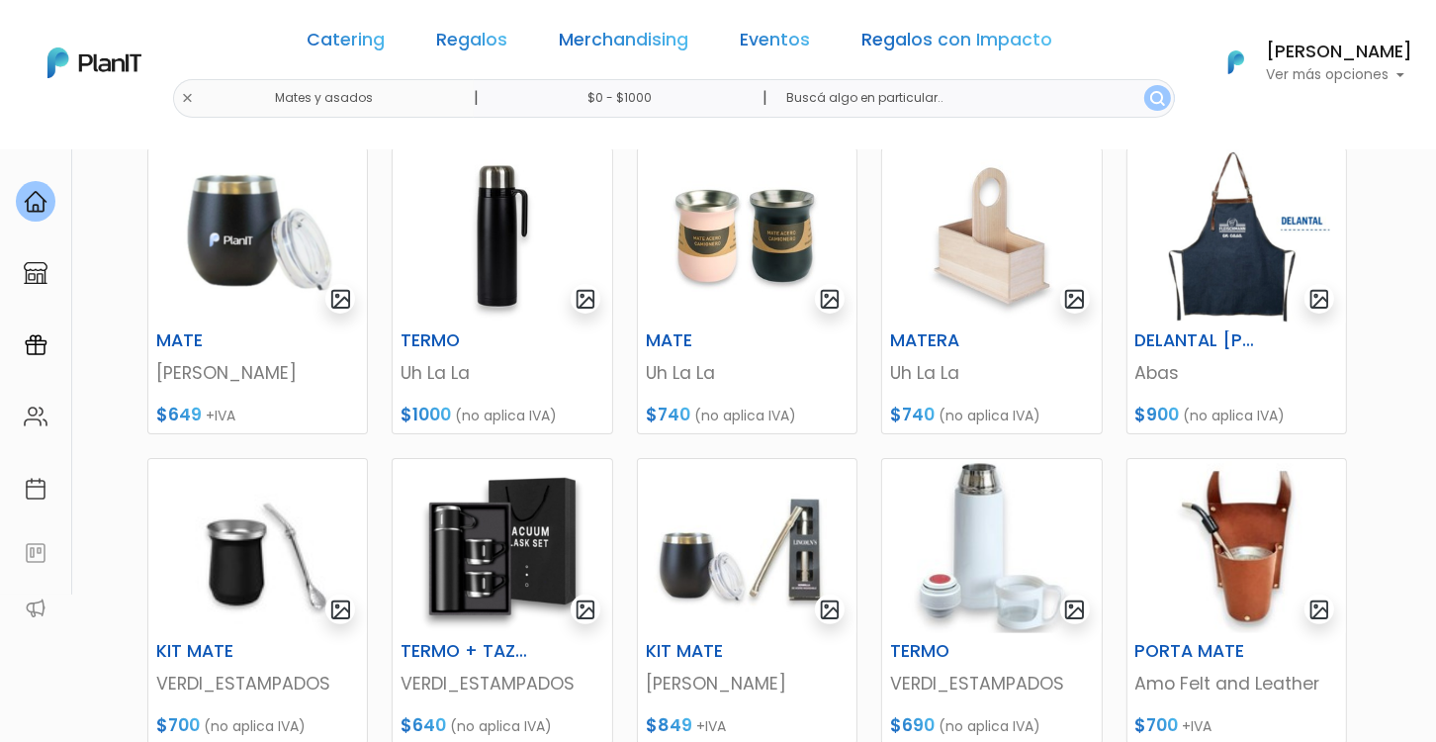
click at [902, 48] on link "Regalos con Impacto" at bounding box center [957, 44] width 191 height 24
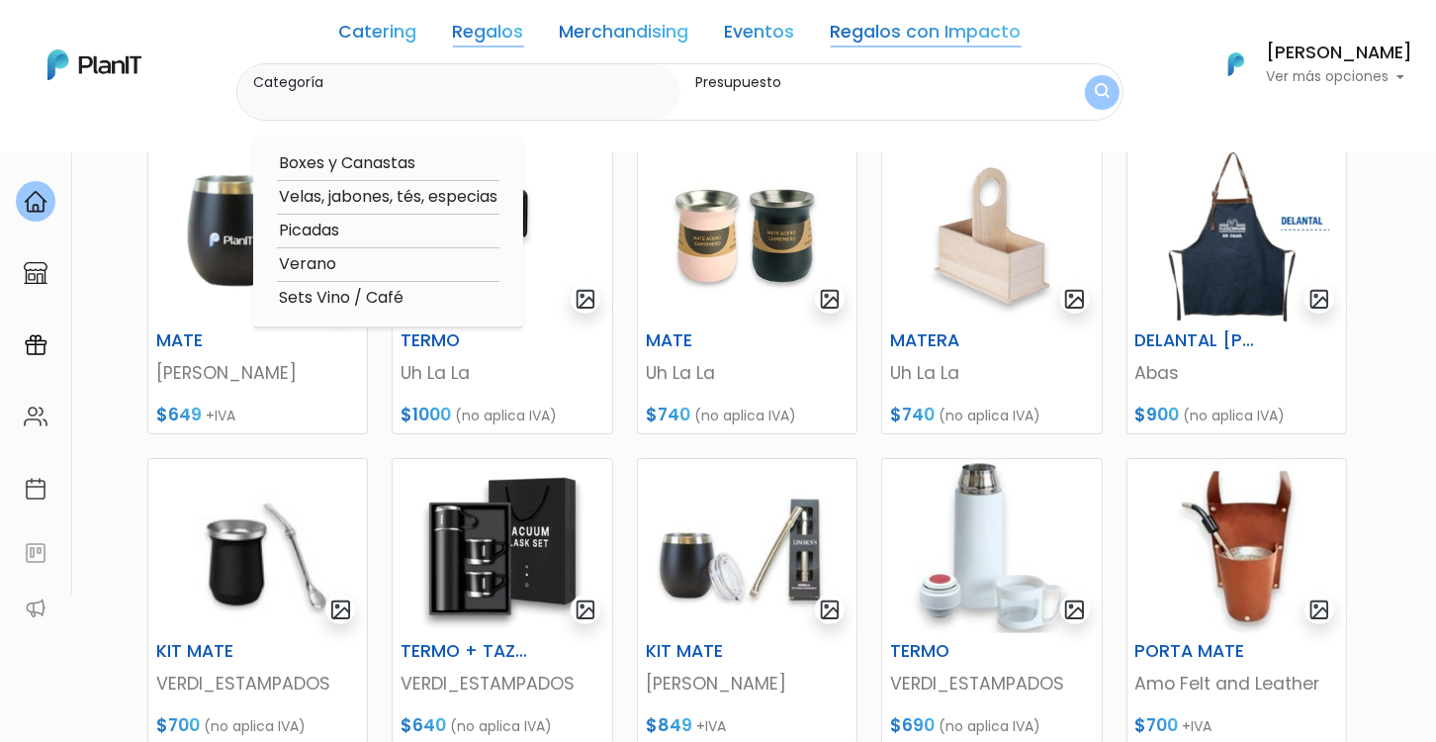
click at [1407, 77] on p "Ver más opciones" at bounding box center [1339, 77] width 146 height 14
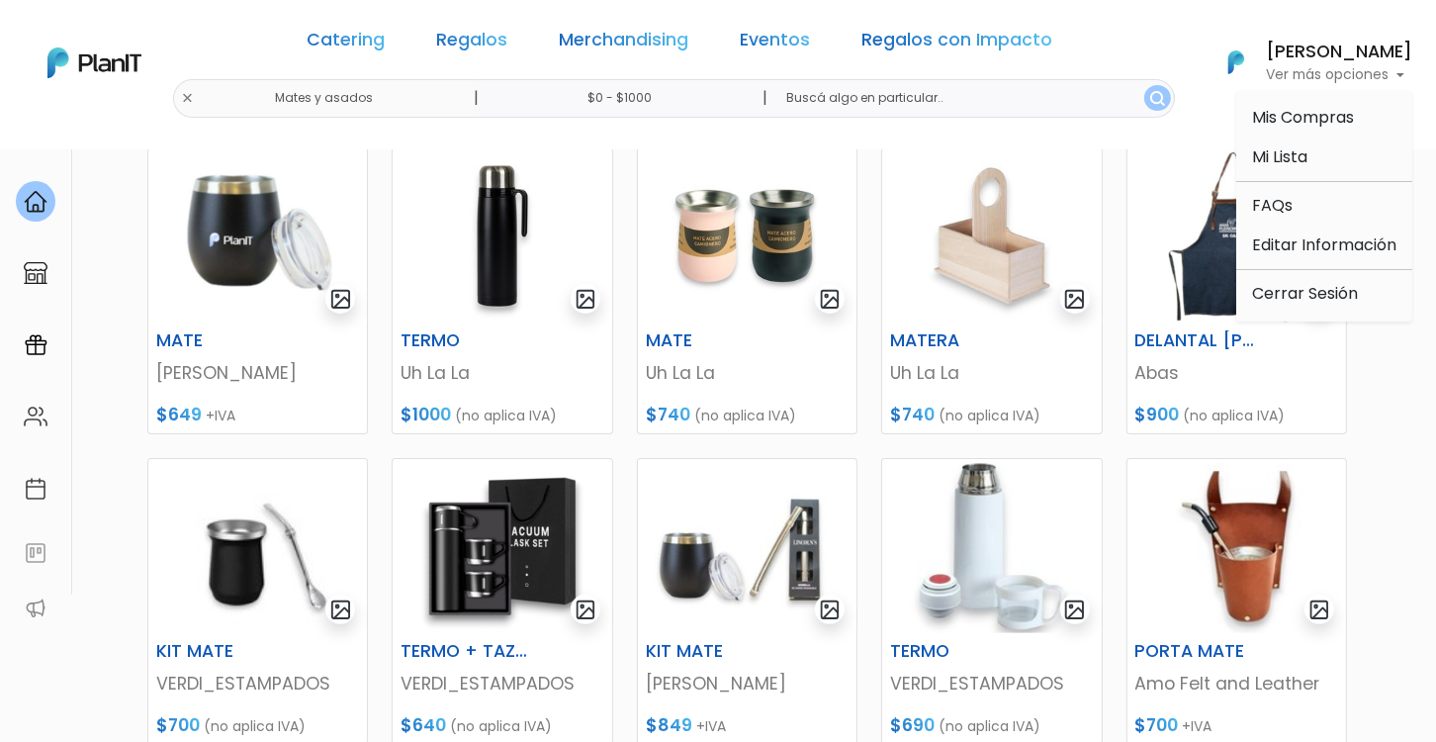
click at [1407, 77] on p "Ver más opciones" at bounding box center [1339, 75] width 146 height 14
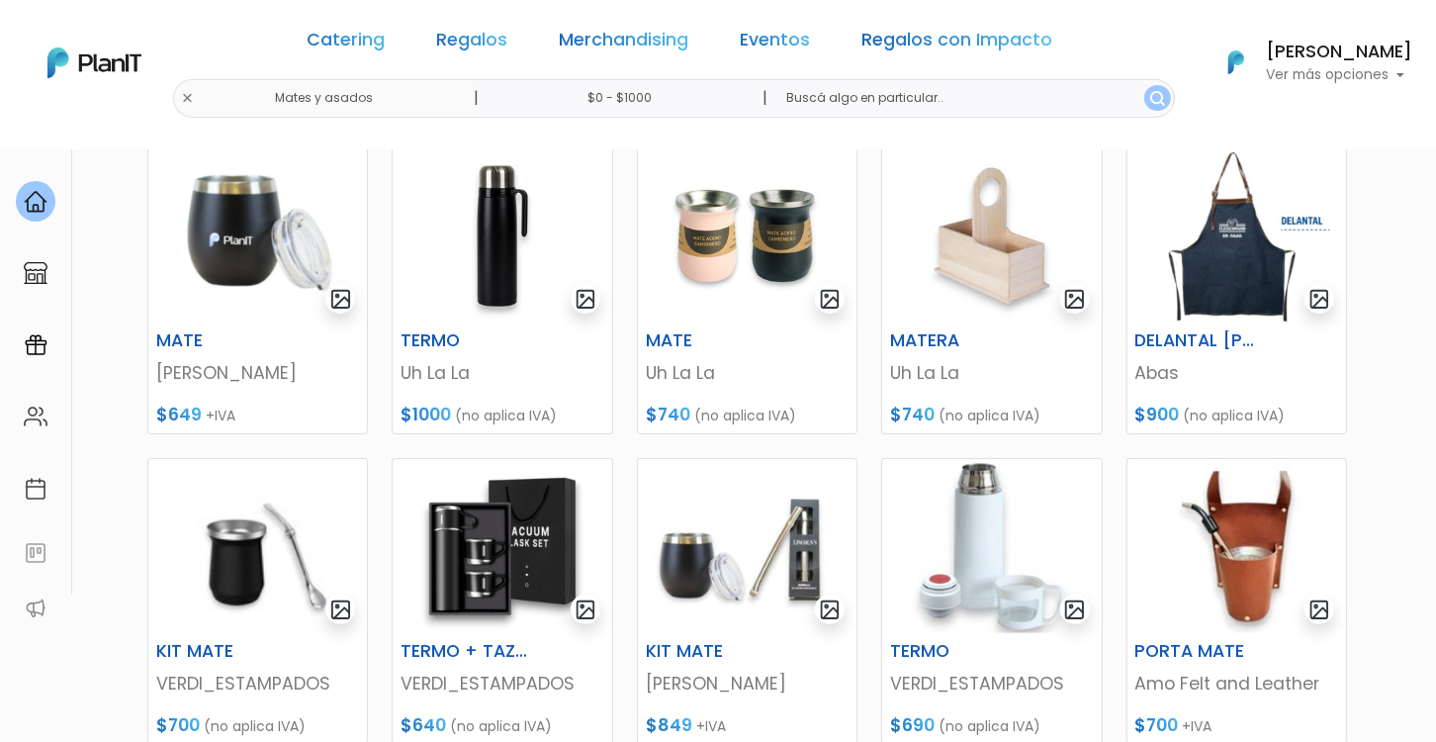
click at [977, 40] on link "Regalos con Impacto" at bounding box center [957, 44] width 191 height 24
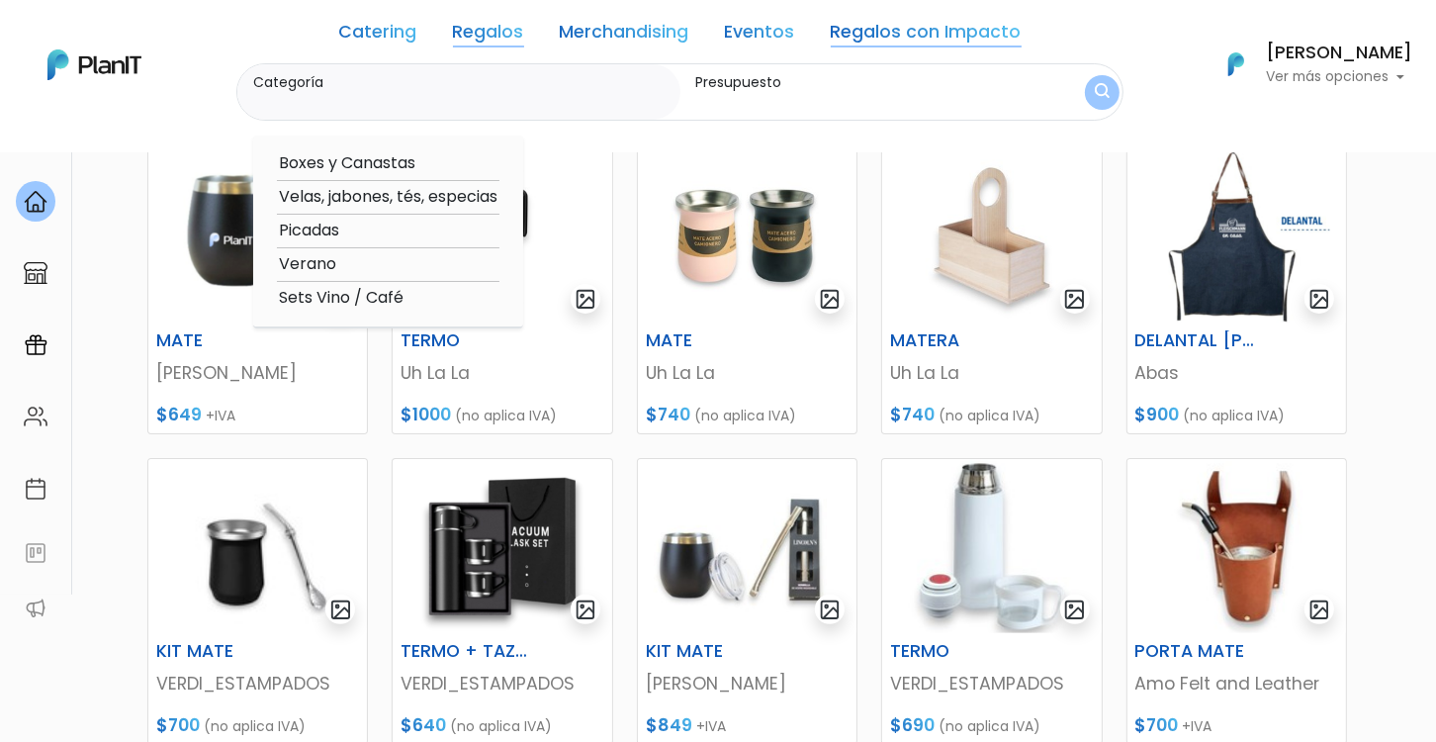
click at [901, 29] on link "Regalos con Impacto" at bounding box center [926, 36] width 191 height 24
click at [866, 74] on label "Presupuesto" at bounding box center [861, 82] width 330 height 21
click at [866, 92] on input "Presupuesto" at bounding box center [861, 102] width 330 height 20
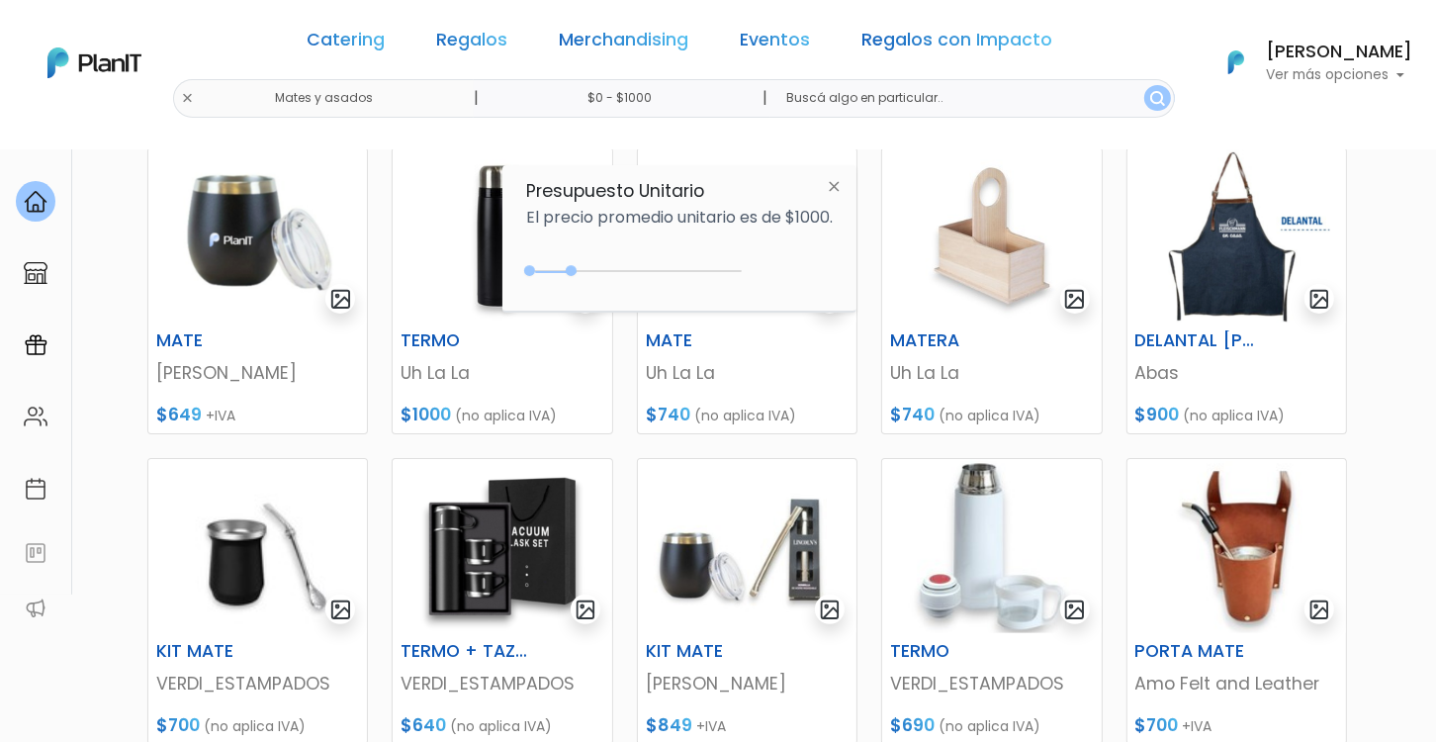
drag, startPoint x: 700, startPoint y: 100, endPoint x: 550, endPoint y: 91, distance: 150.6
click at [550, 91] on input "$0 - $1000" at bounding box center [624, 98] width 301 height 39
type input "500"
click at [1148, 85] on button "submit" at bounding box center [1161, 98] width 27 height 26
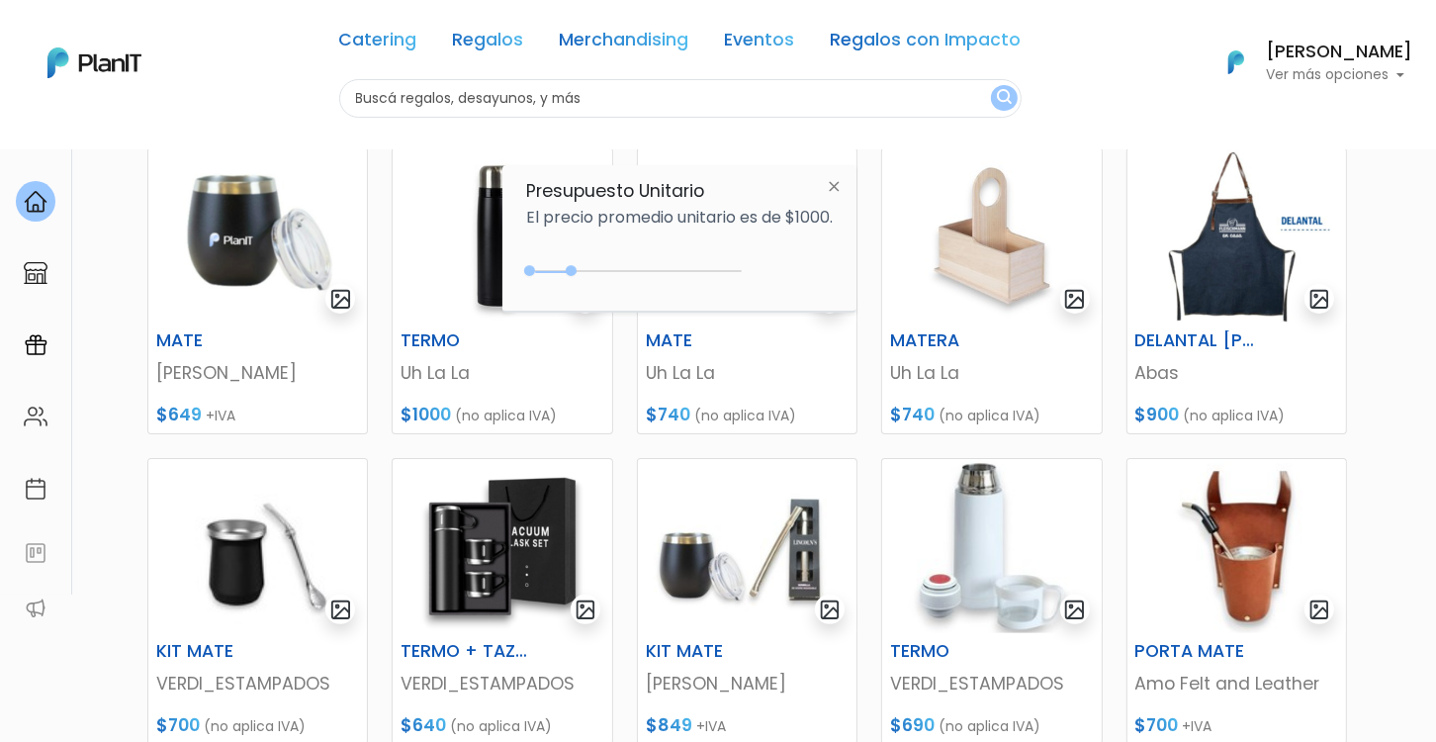
click at [251, 98] on div "Catering Regalos Merchandising Eventos Regalos con Impacto Mates y asados | 500…" at bounding box center [718, 63] width 1436 height 110
click at [506, 37] on link "Regalos" at bounding box center [488, 44] width 71 height 24
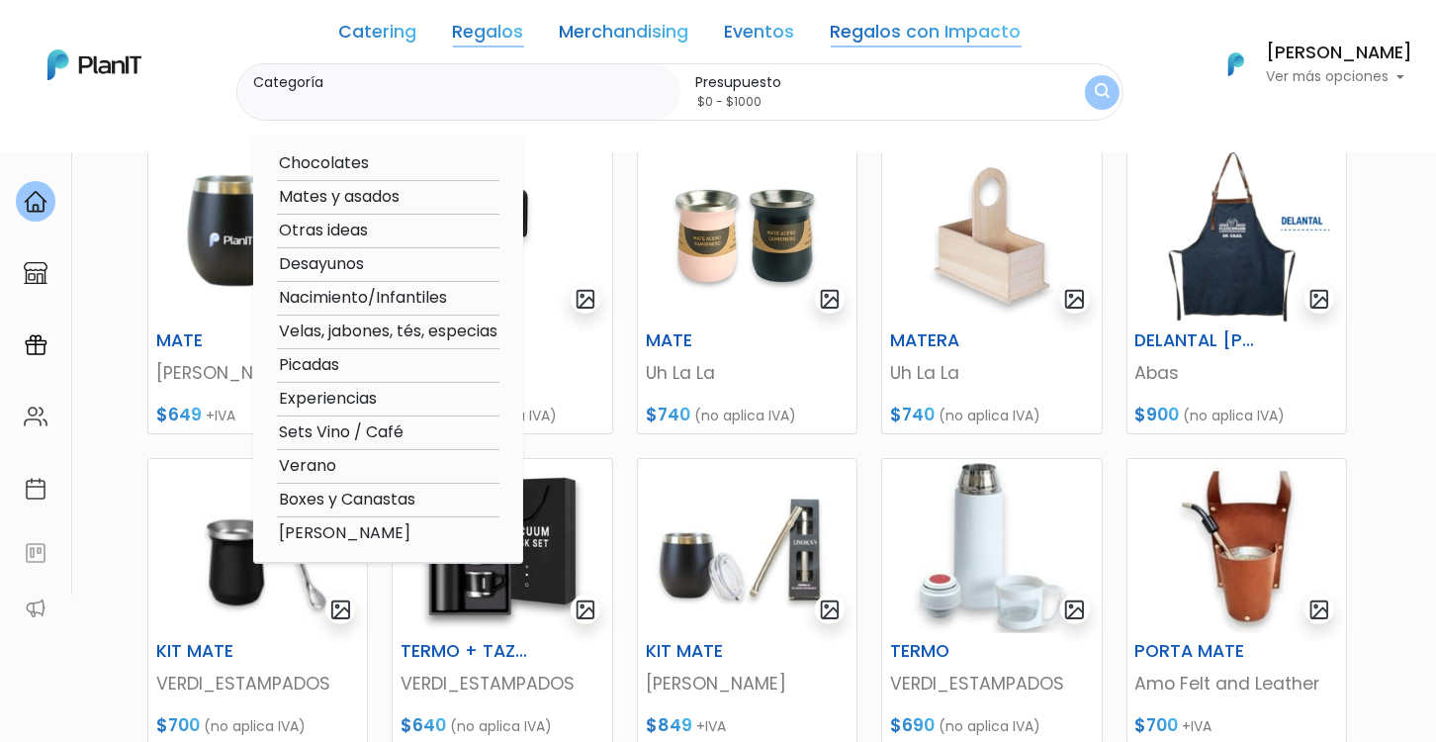
click at [822, 96] on input "$0 - $1000" at bounding box center [861, 102] width 330 height 20
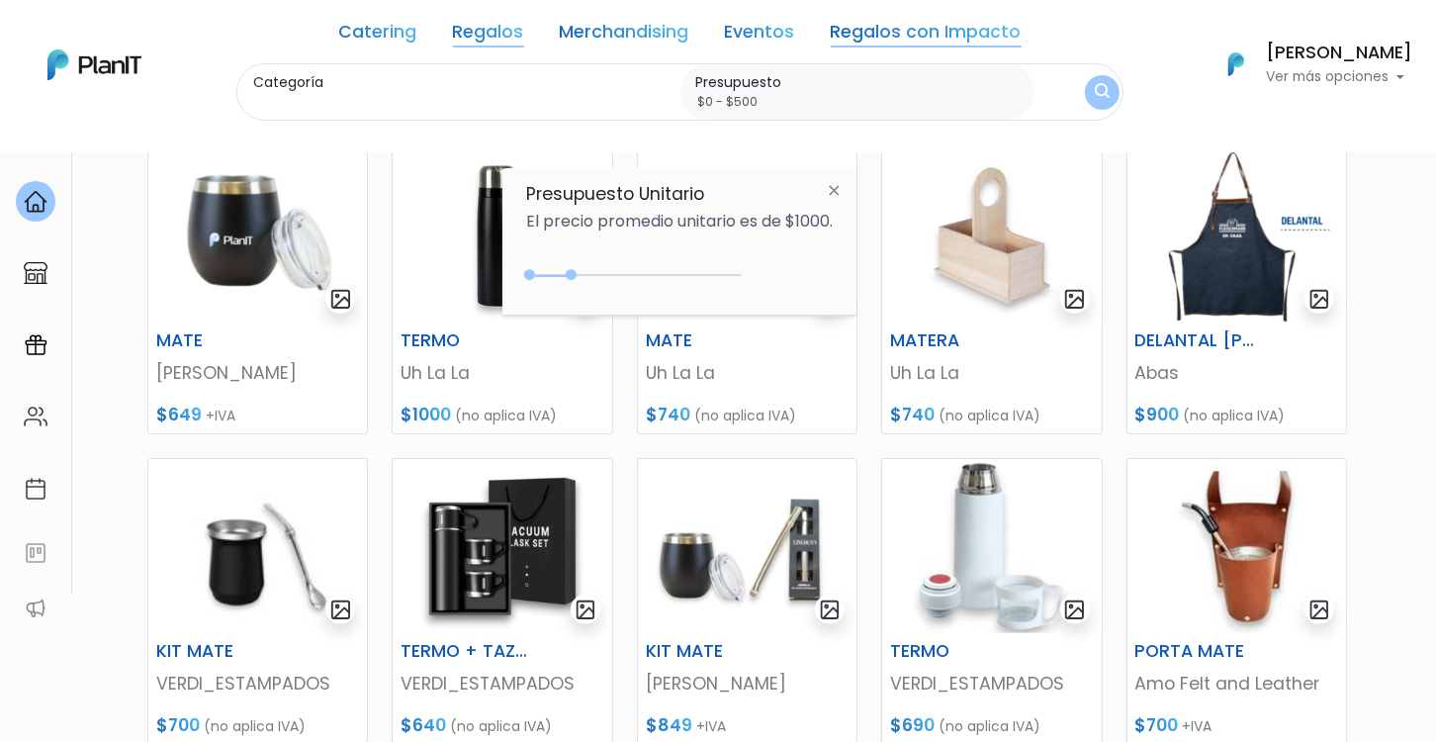
type input "$0 - $500"
click at [1092, 92] on button "submit" at bounding box center [1102, 92] width 35 height 35
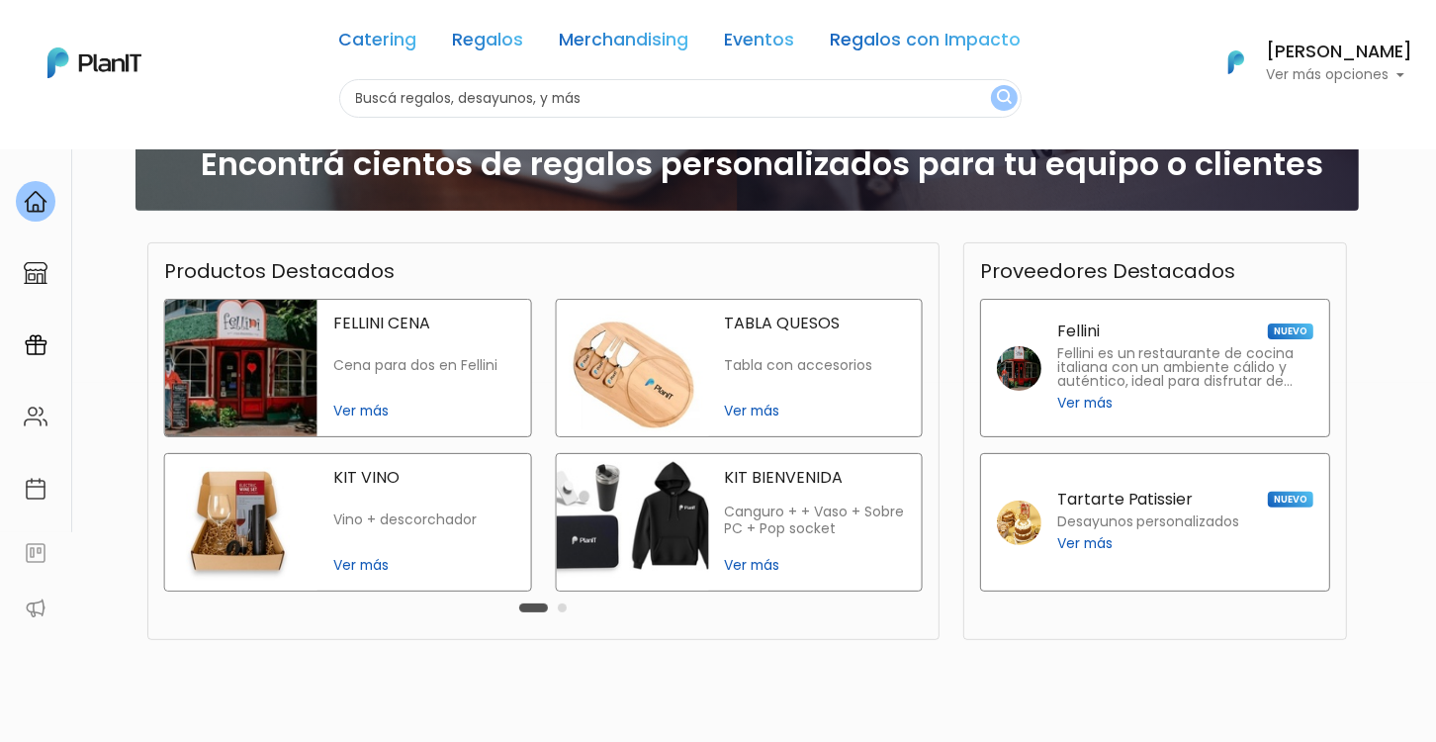
scroll to position [454, 0]
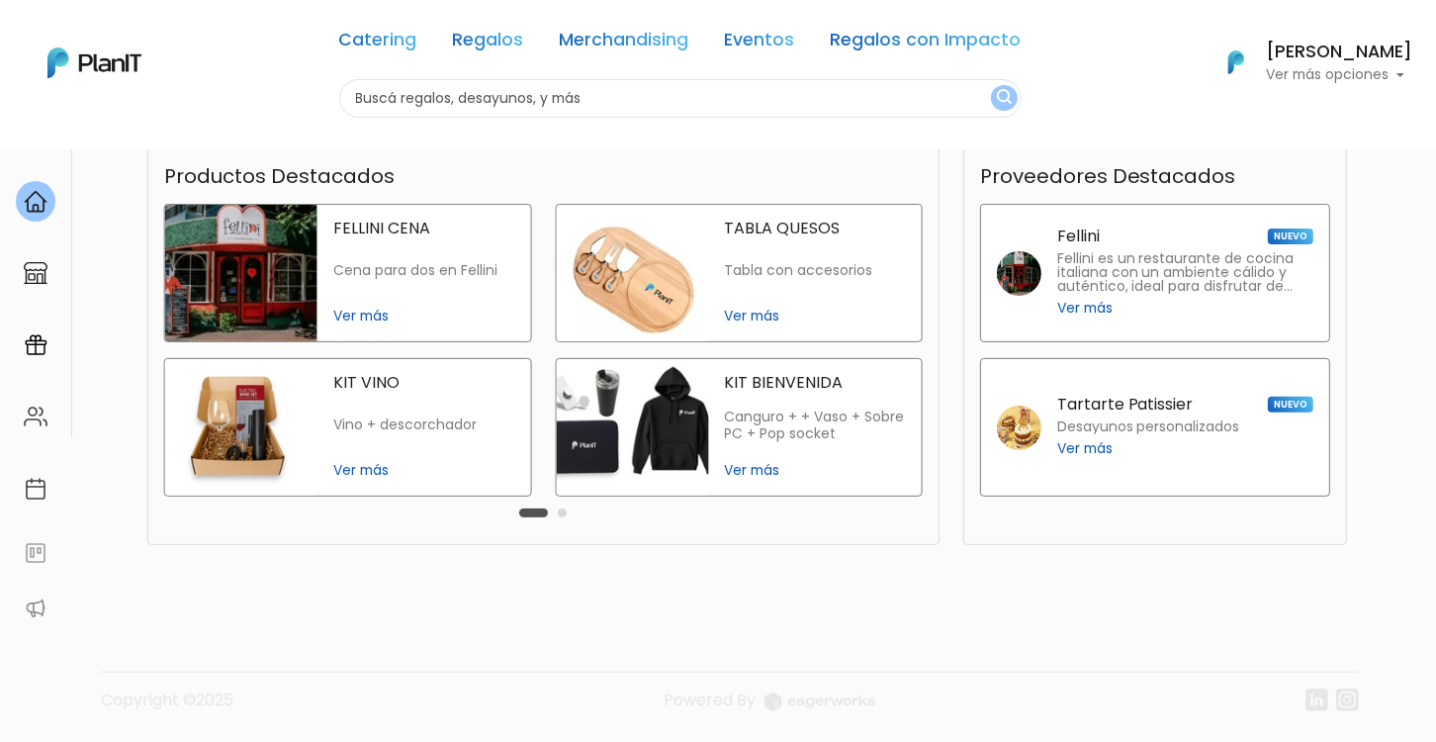
click at [759, 467] on span "Ver más" at bounding box center [814, 470] width 181 height 21
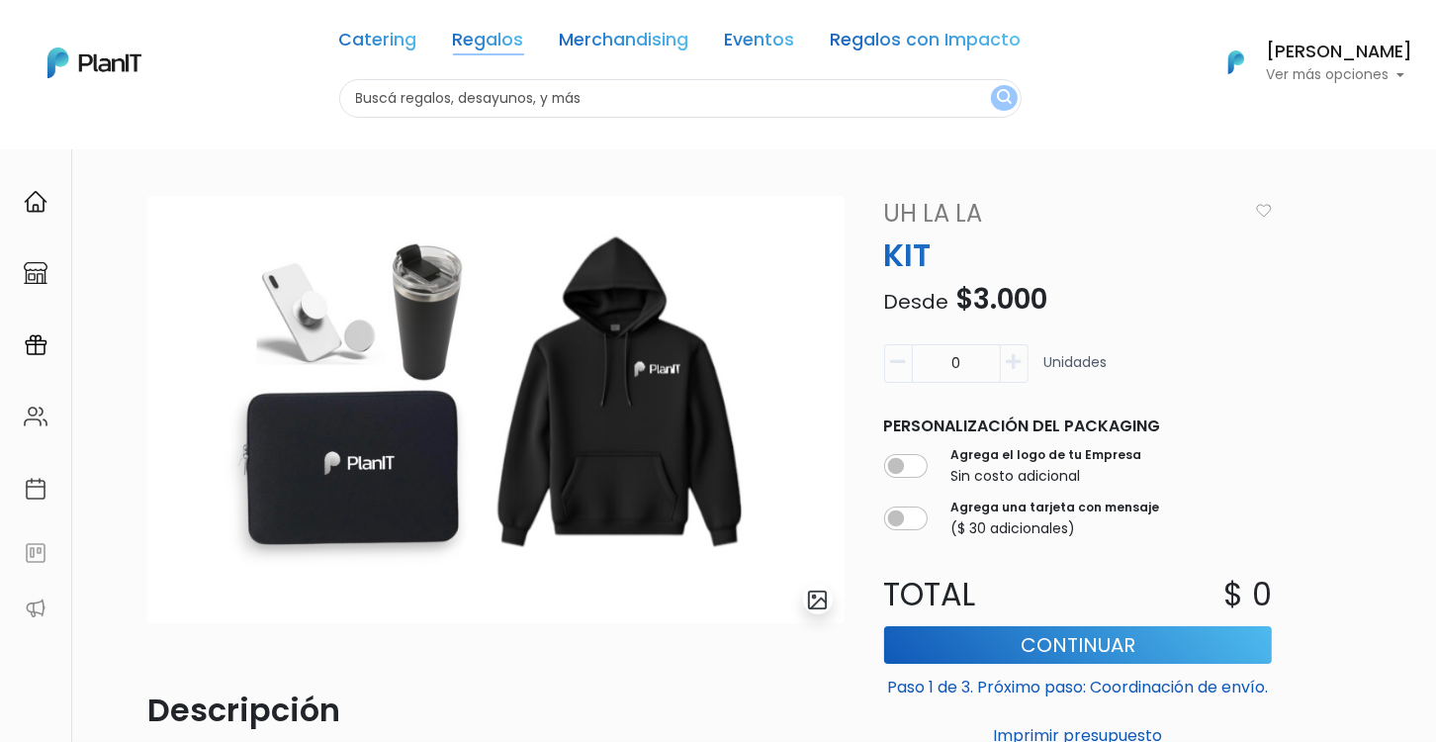
click at [497, 40] on link "Regalos" at bounding box center [488, 44] width 71 height 24
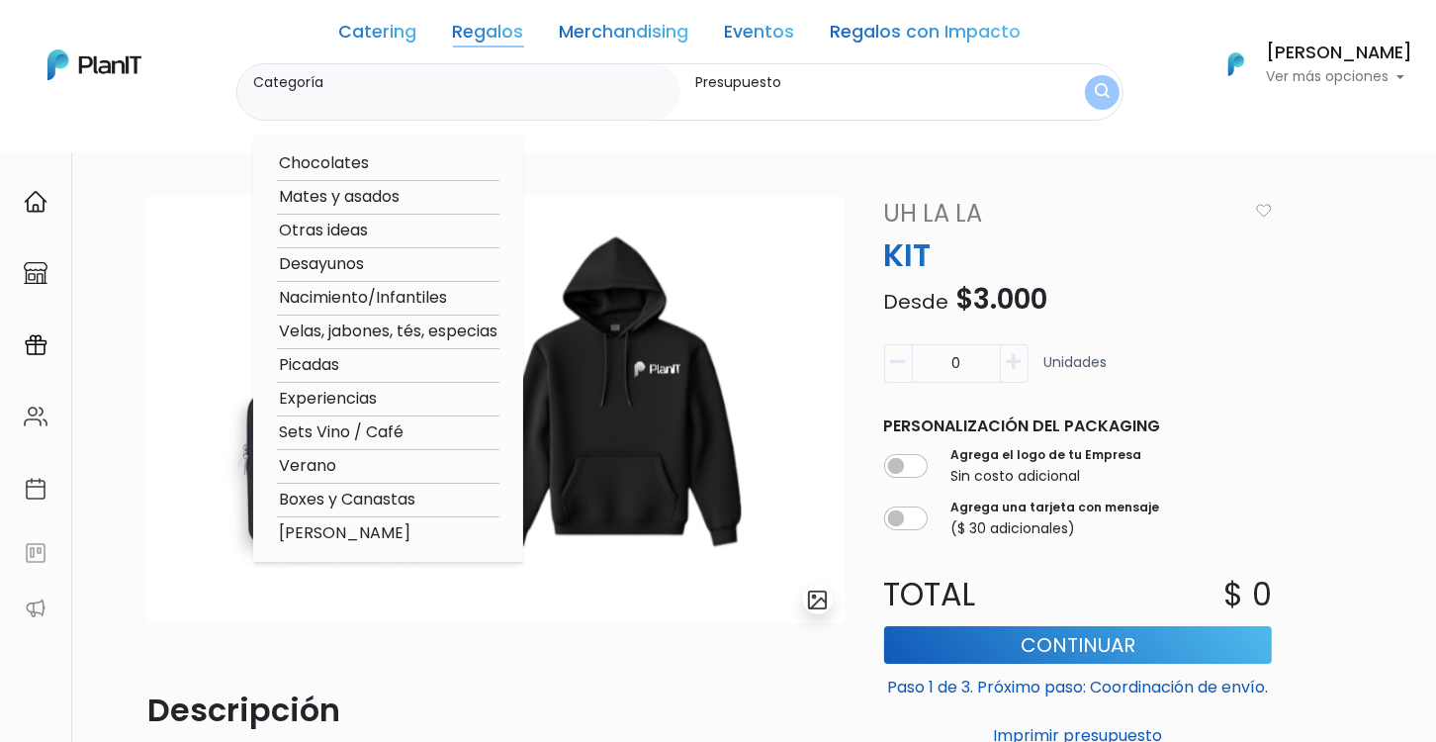
click at [497, 35] on link "Regalos" at bounding box center [488, 36] width 71 height 24
click at [371, 157] on option "Chocolates" at bounding box center [388, 163] width 222 height 25
type input "Chocolates"
type input "$0 - $1000"
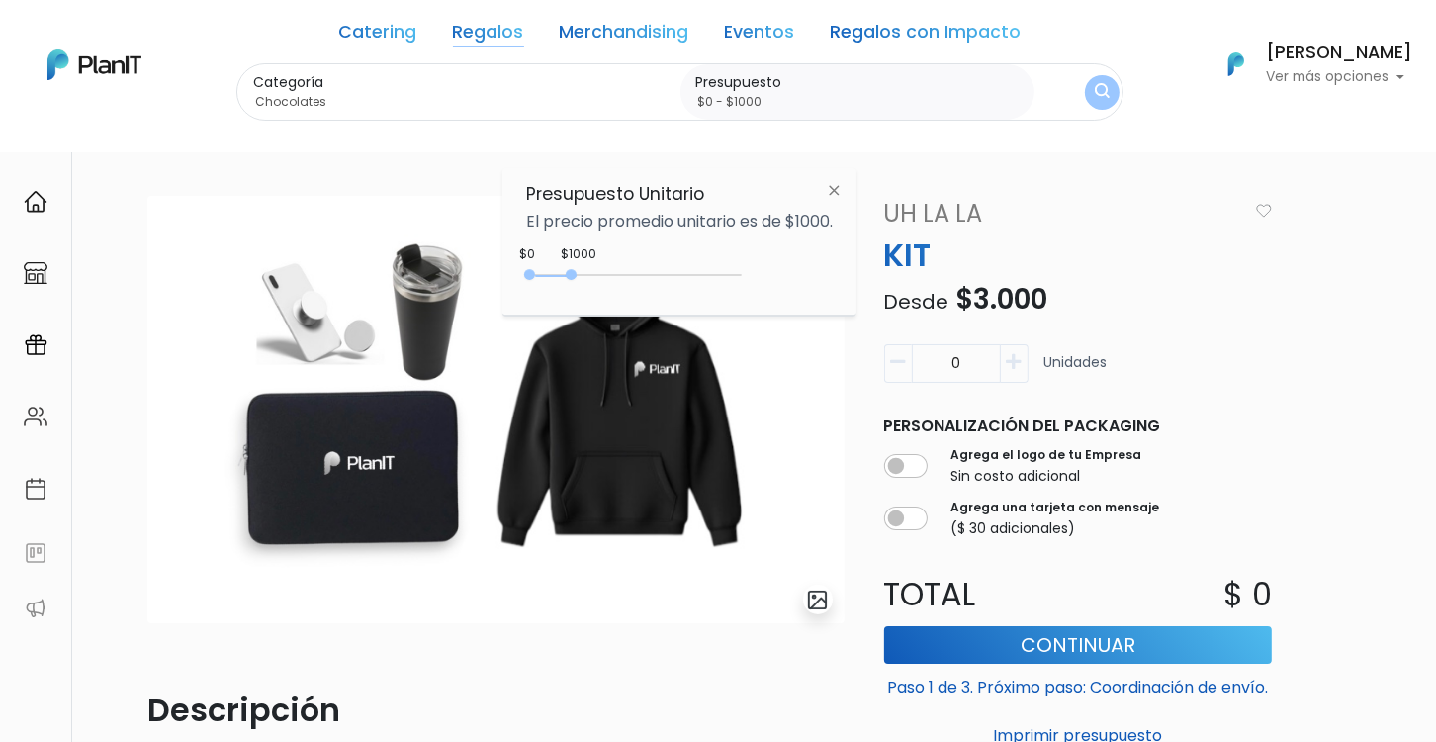
click at [1109, 90] on button "submit" at bounding box center [1102, 92] width 35 height 35
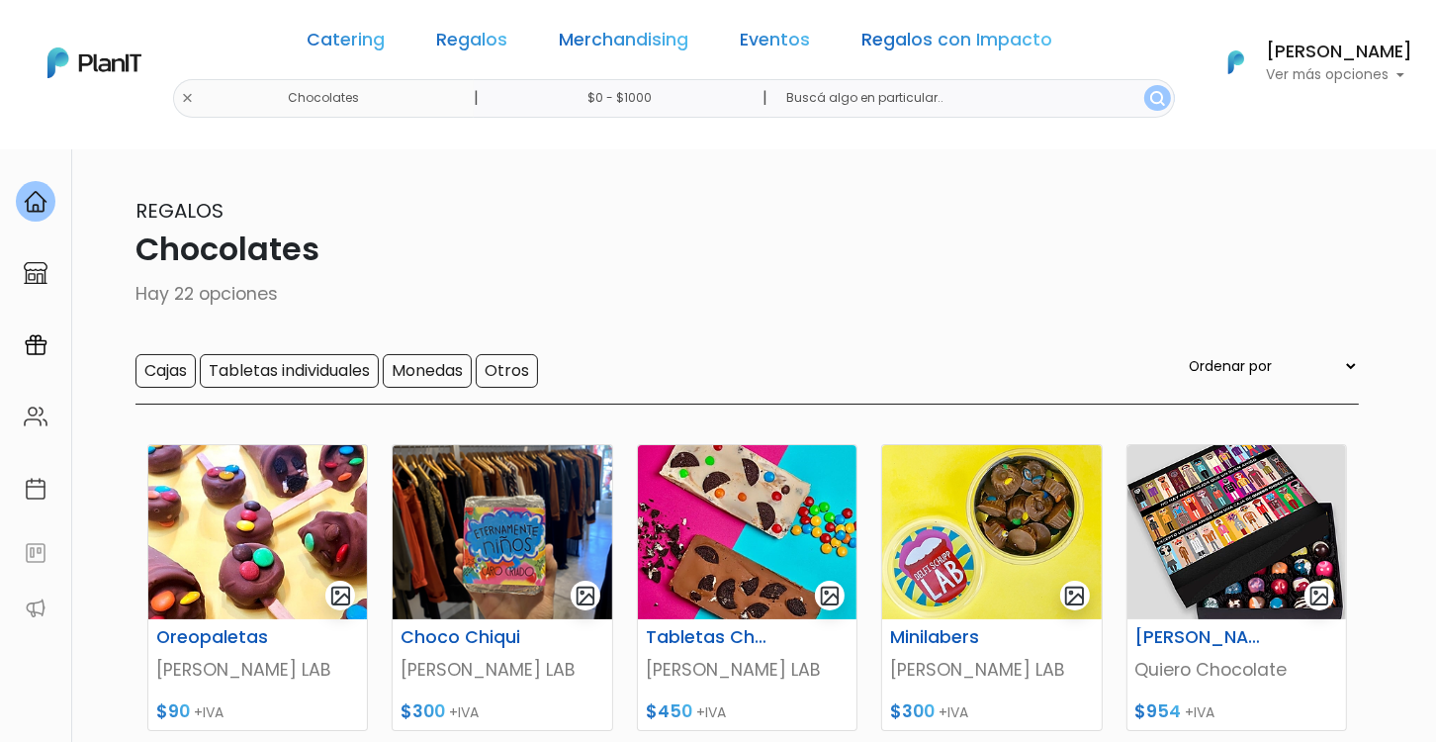
click at [1326, 372] on select "Ordenar por Menor Precio Mayor Precio Reviews Últimos ingresos" at bounding box center [1272, 366] width 174 height 22
select select "0"
click at [1225, 356] on select "Ordenar por Menor Precio Mayor Precio Reviews Últimos ingresos" at bounding box center [1272, 366] width 174 height 22
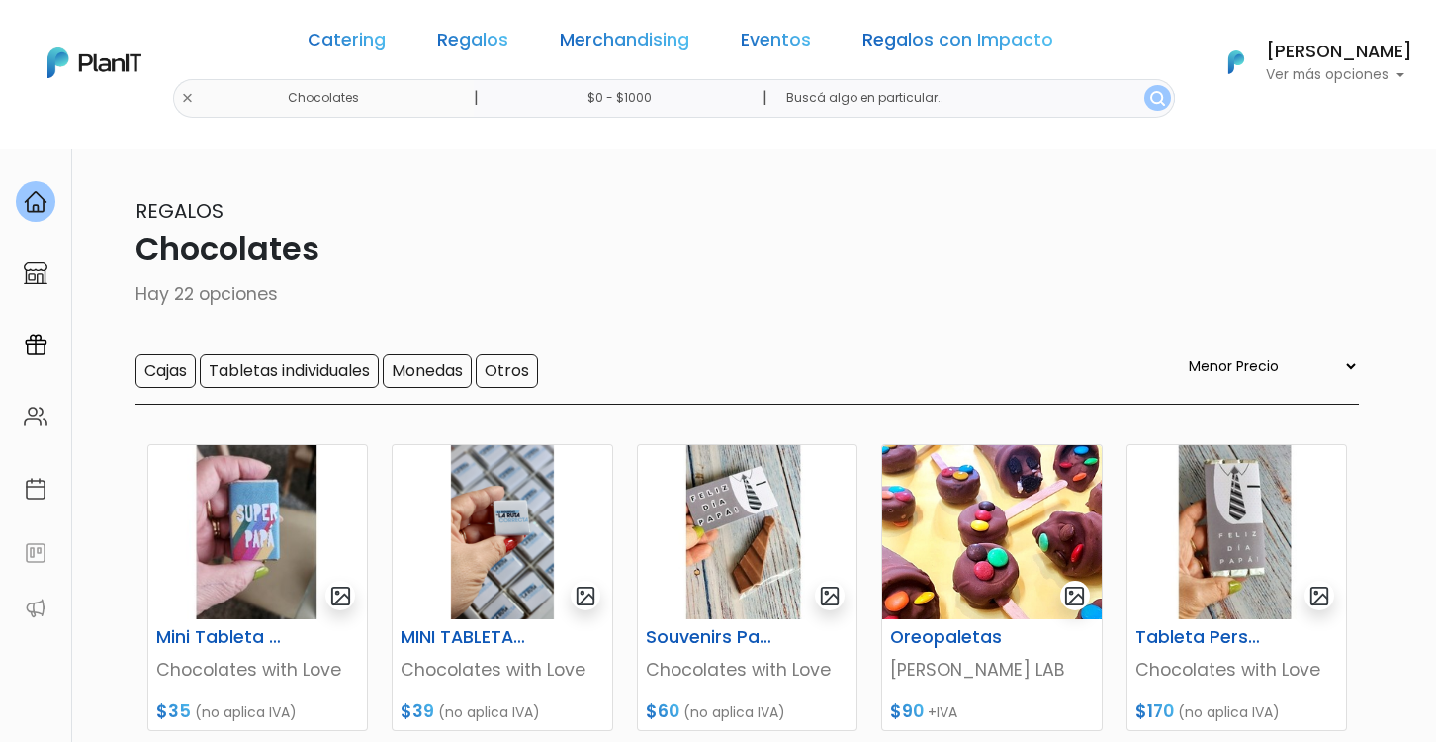
select select "0"
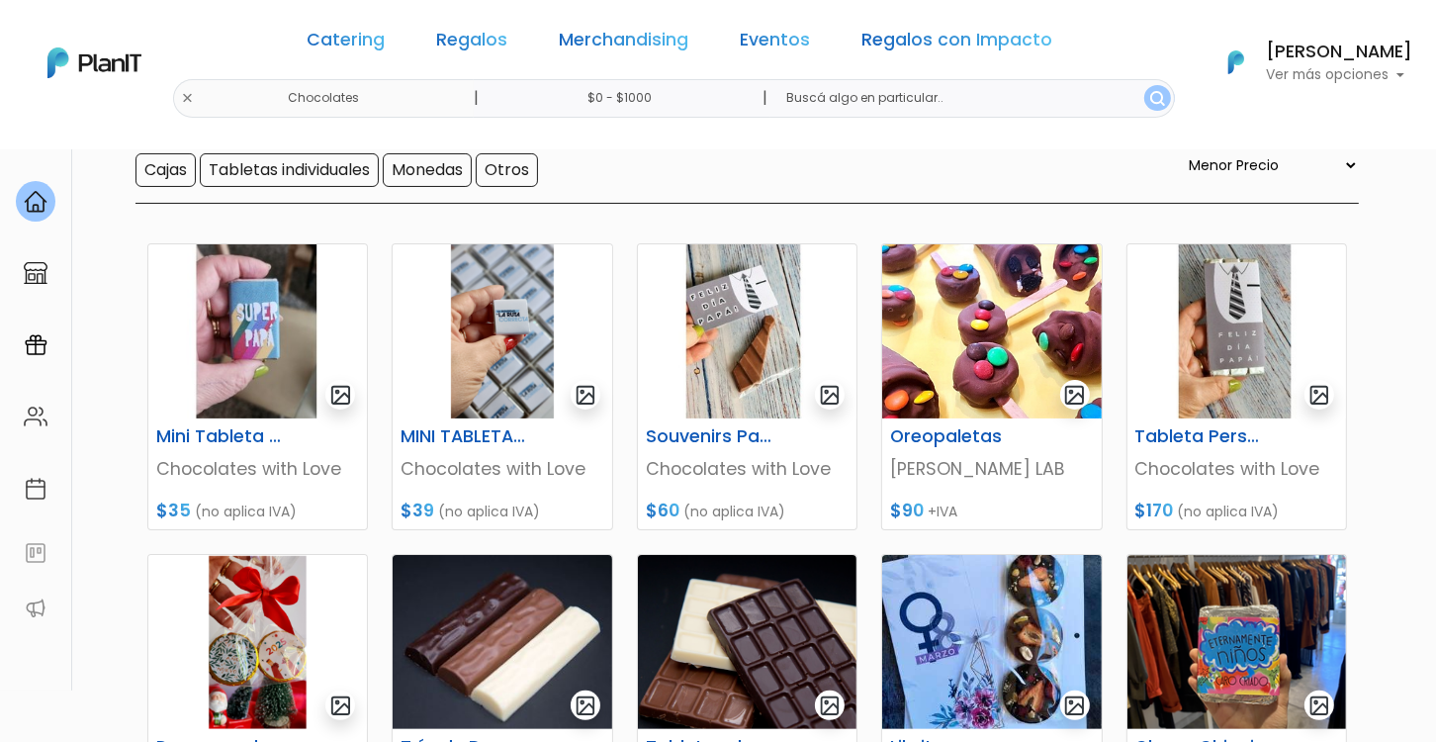
scroll to position [197, 0]
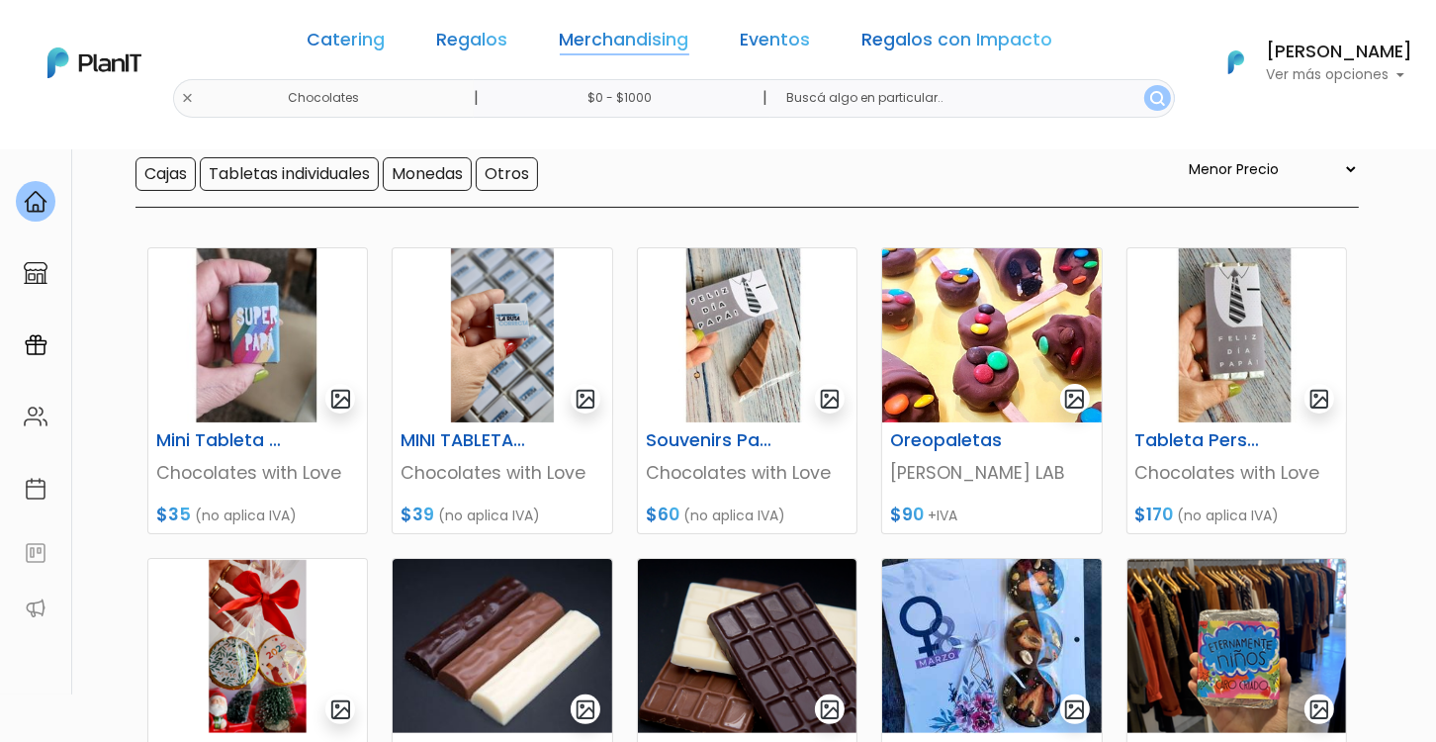
click at [588, 49] on link "Merchandising" at bounding box center [625, 44] width 130 height 24
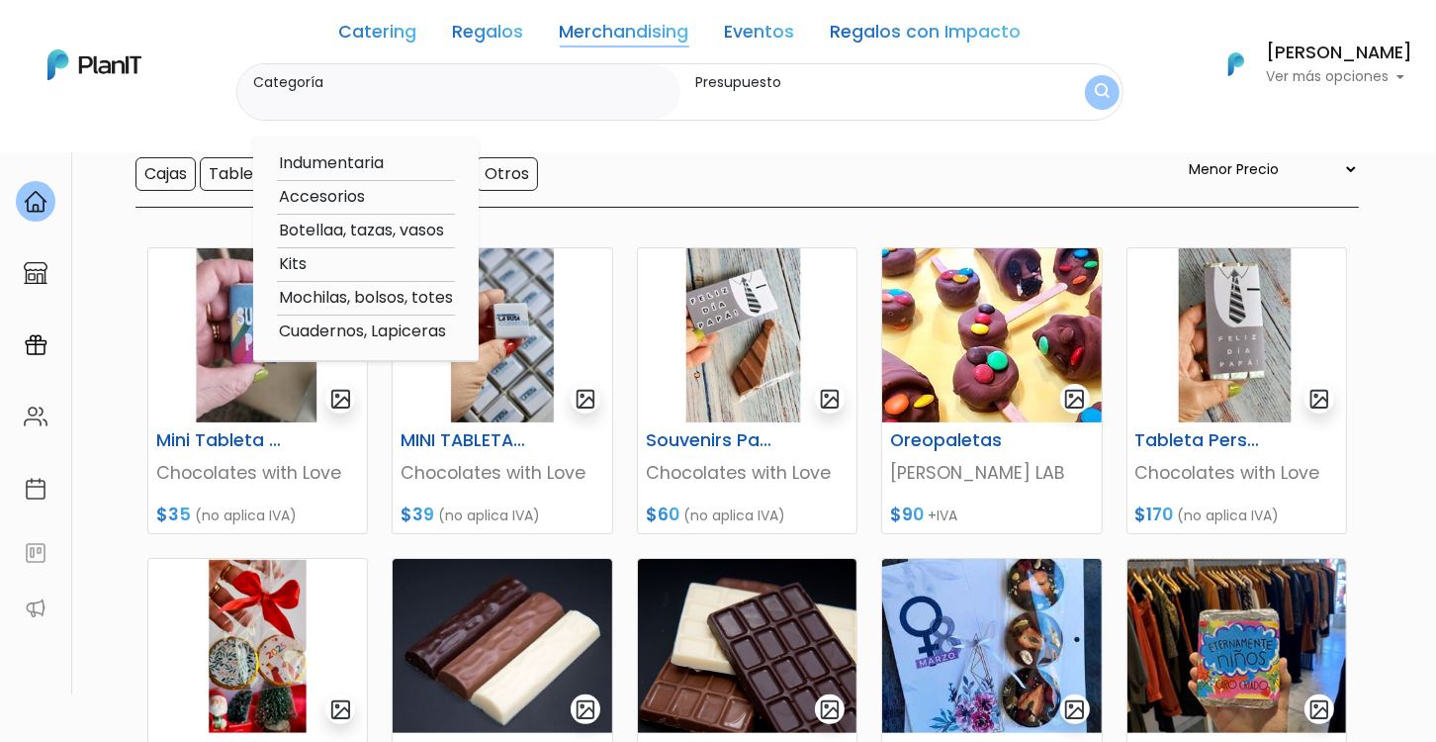
click at [361, 194] on option "Accesorios" at bounding box center [366, 197] width 178 height 25
type input "Accesorios"
type input "$0 - $1000"
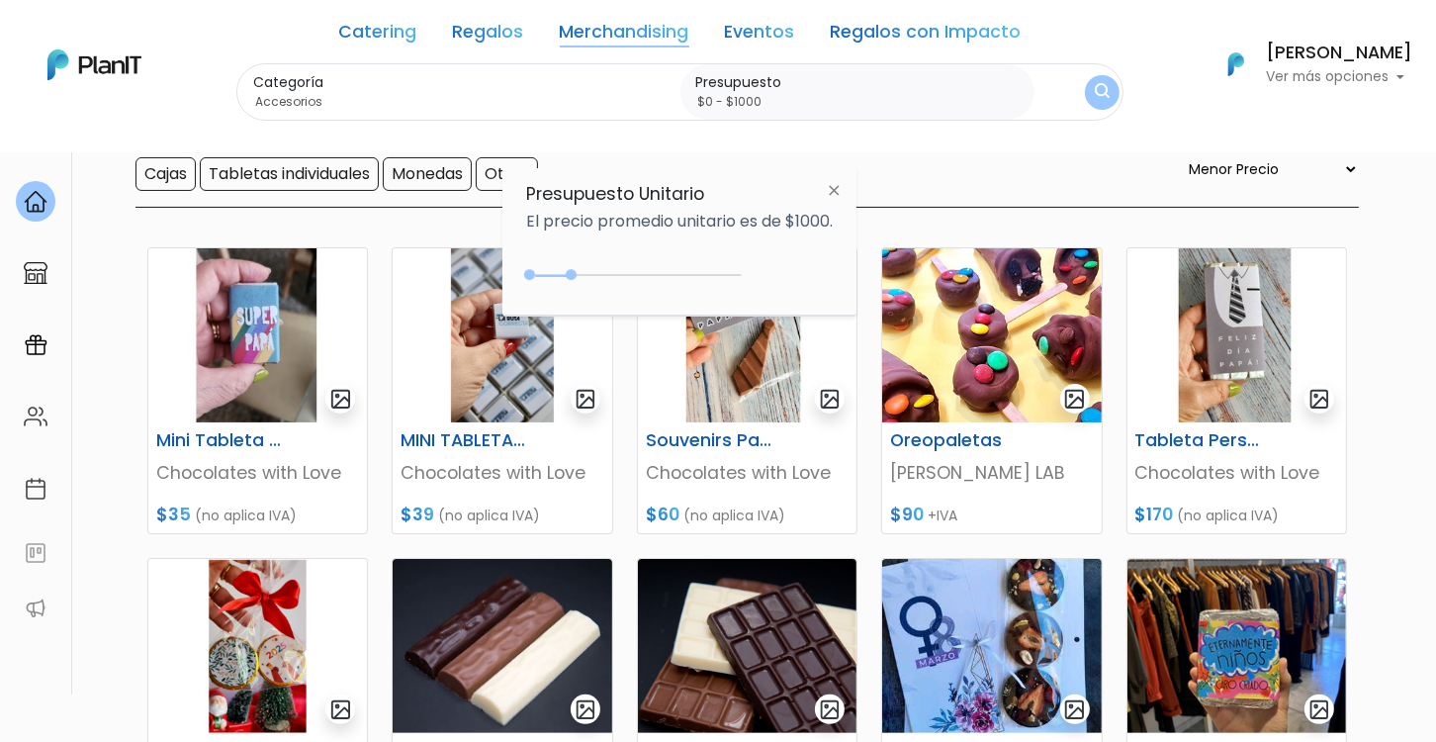
click at [1089, 96] on button "submit" at bounding box center [1102, 92] width 35 height 35
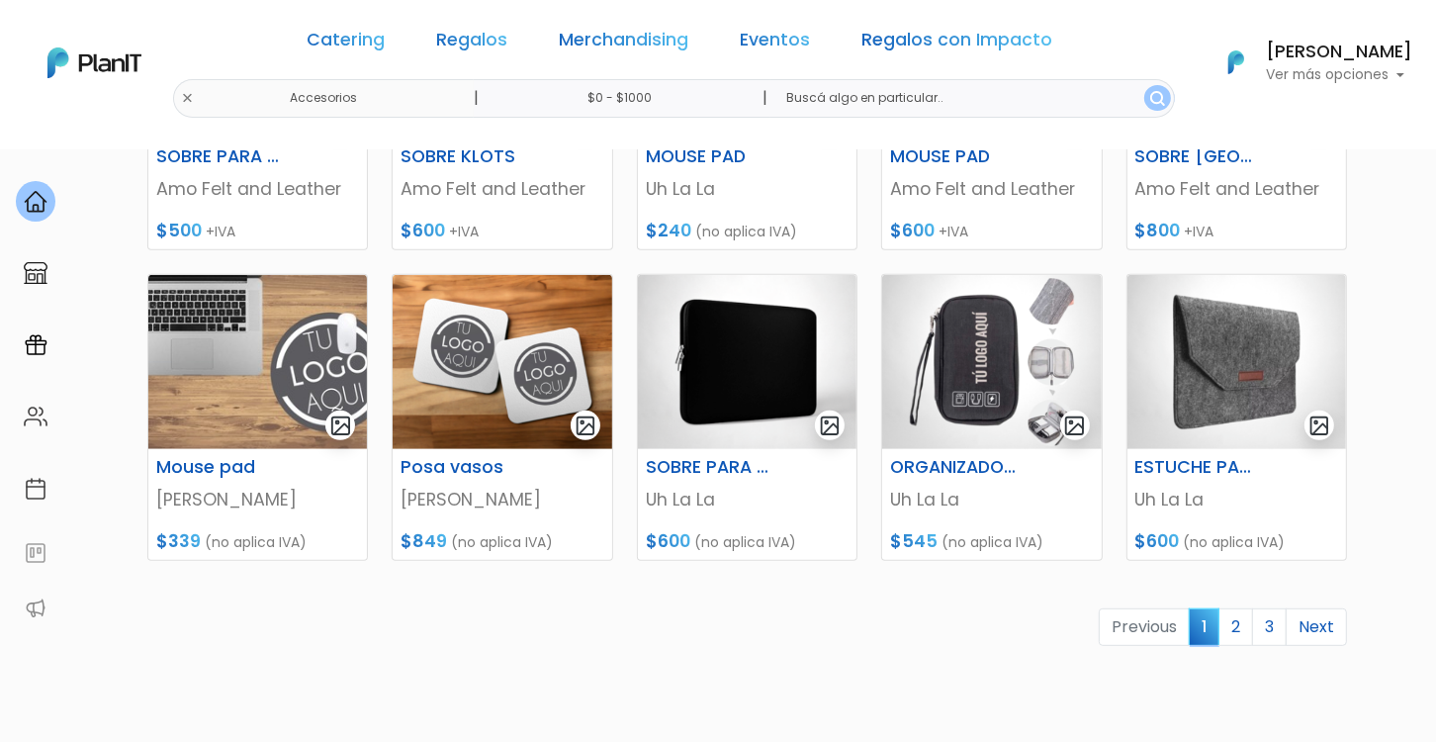
scroll to position [889, 0]
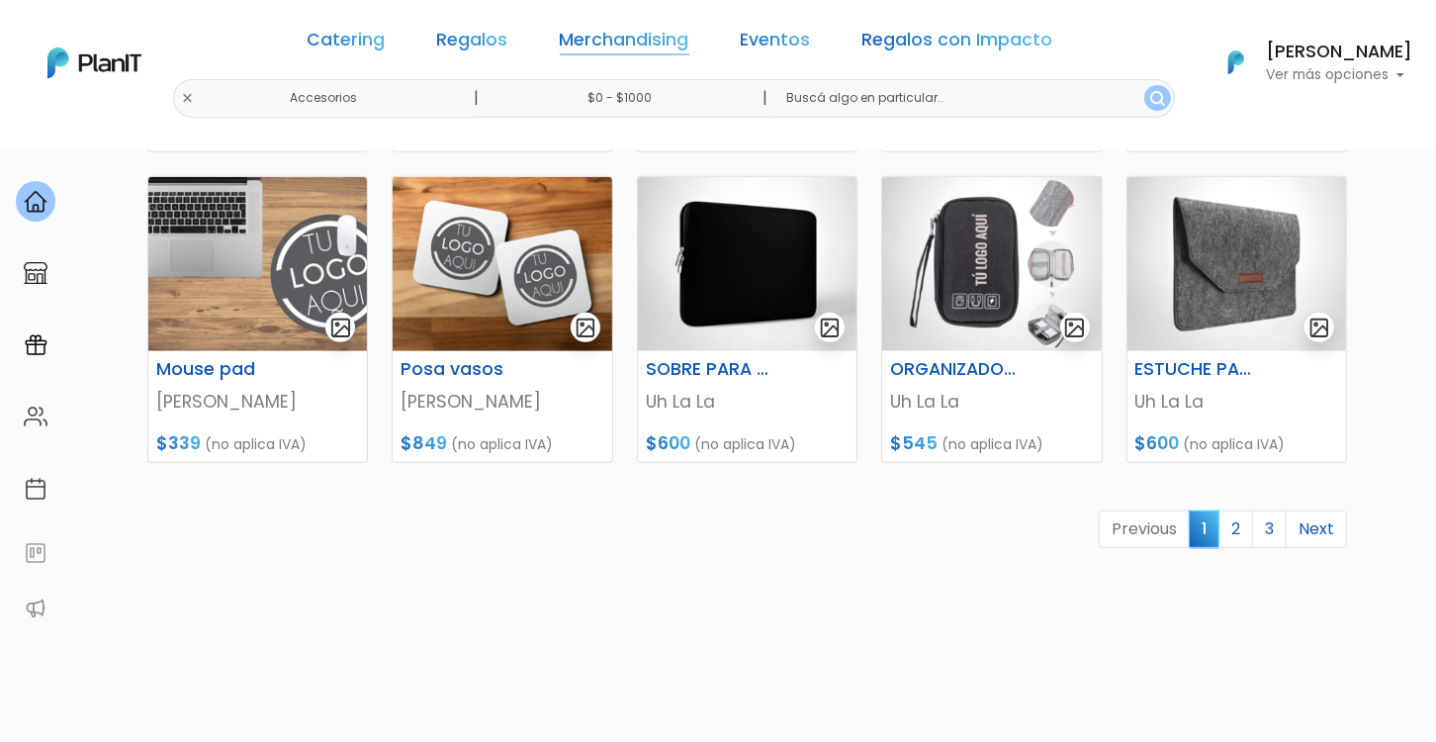
click at [681, 34] on link "Merchandising" at bounding box center [625, 44] width 130 height 24
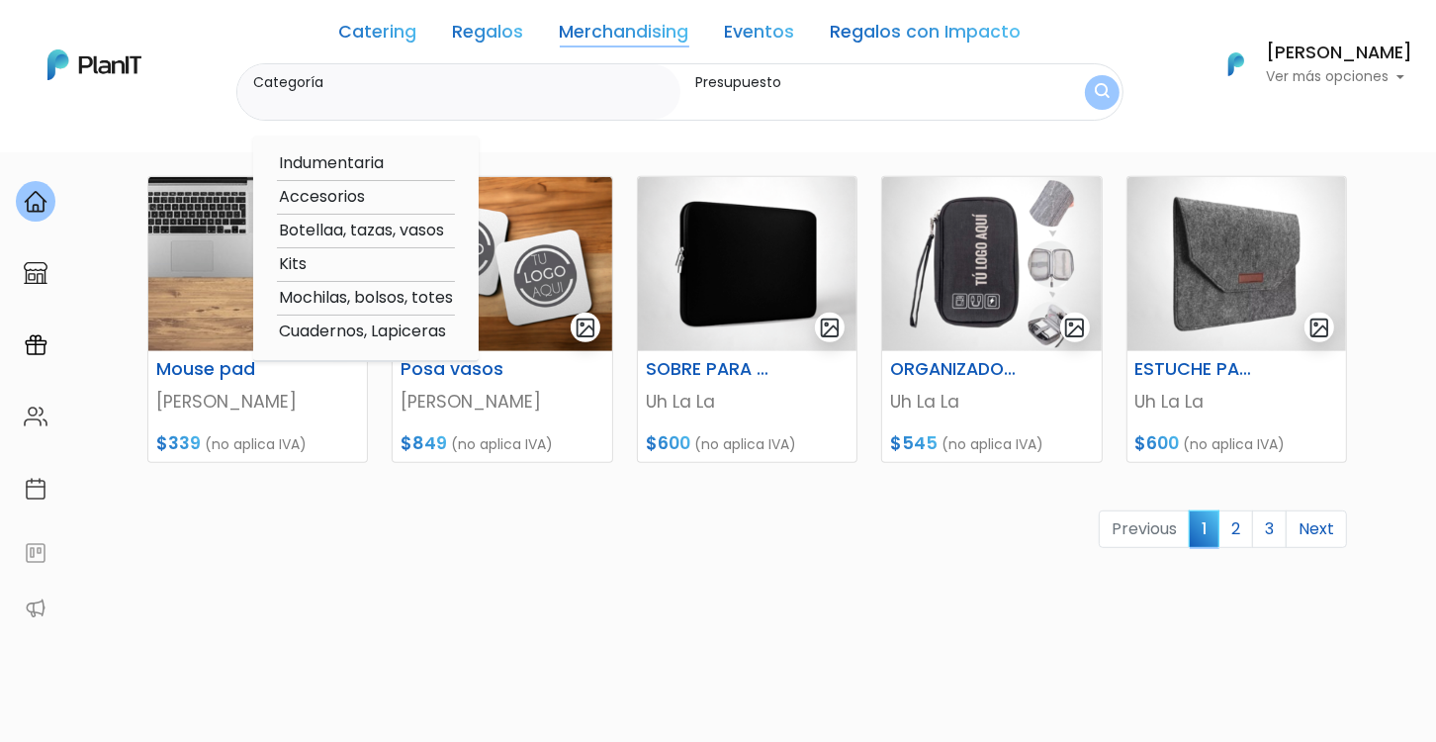
click at [293, 264] on option "Kits" at bounding box center [366, 264] width 178 height 25
type input "Kits"
type input "$0 - $1000"
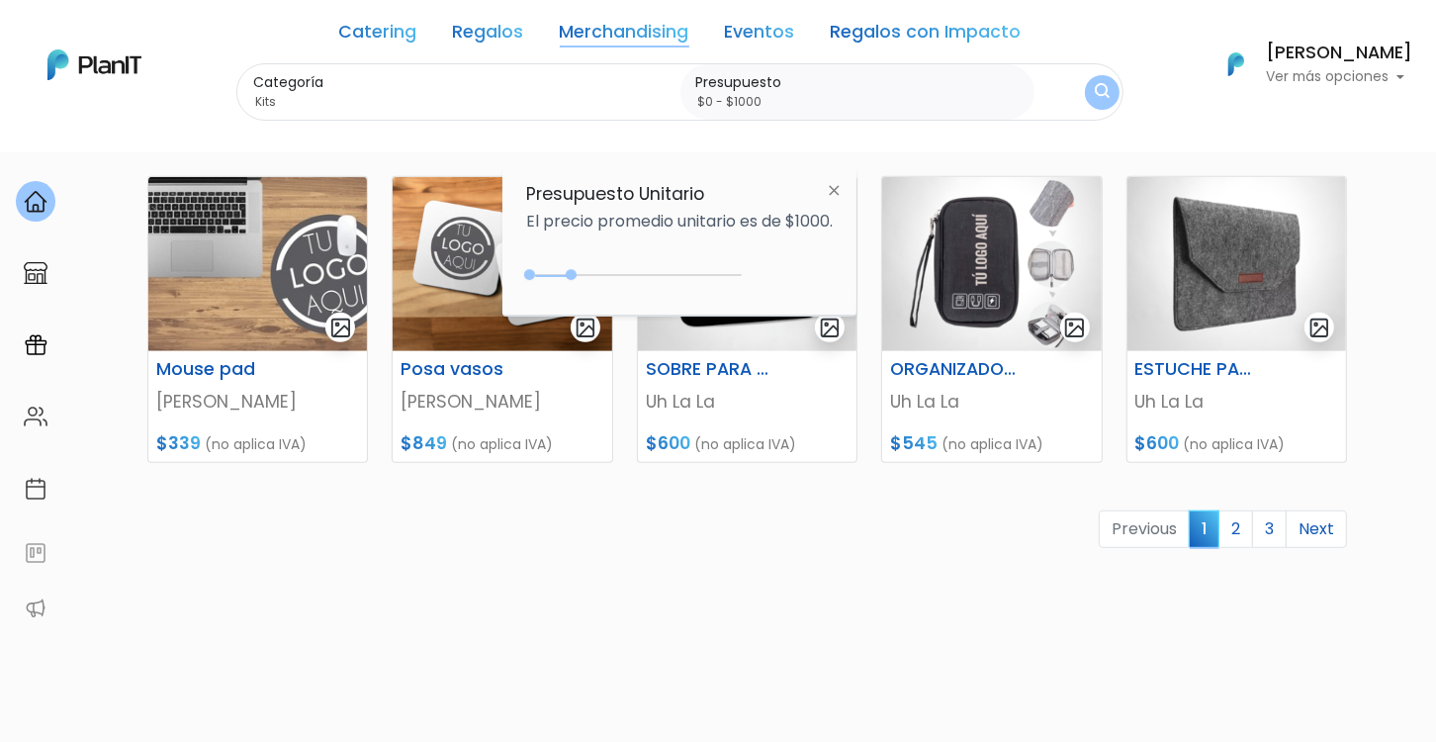
click at [1111, 90] on button "submit" at bounding box center [1102, 92] width 35 height 35
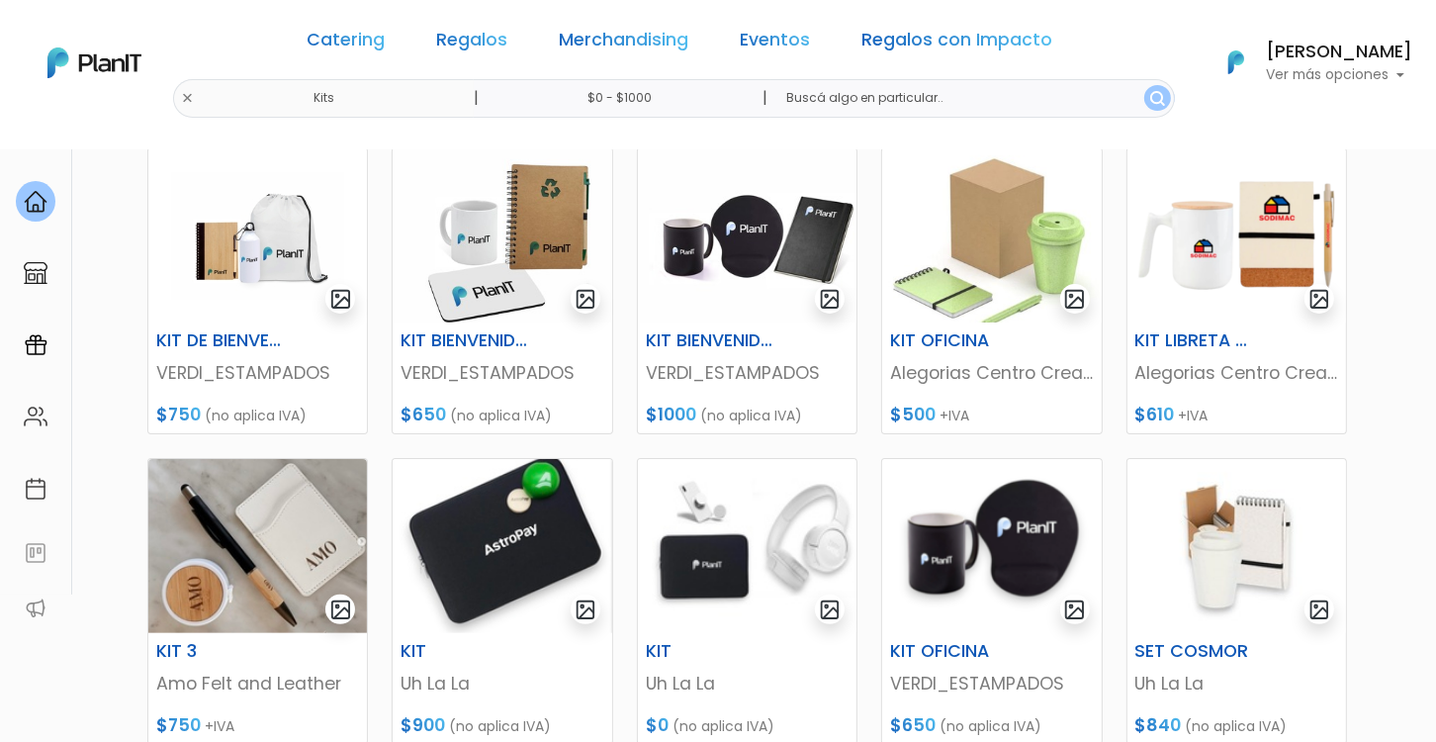
scroll to position [99, 0]
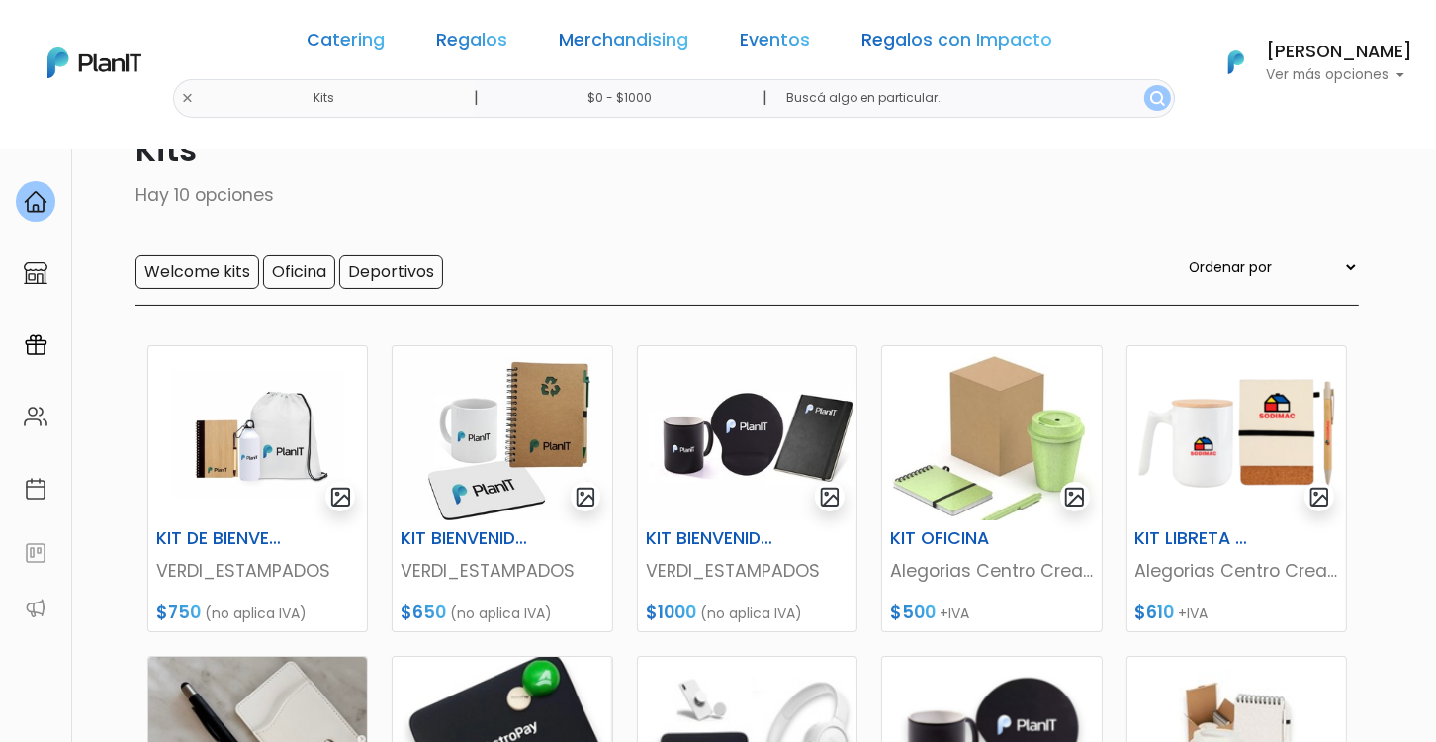
click at [1346, 268] on select "Ordenar por Menor Precio Mayor Precio Reviews Últimos ingresos" at bounding box center [1272, 267] width 174 height 22
select select "0"
click at [1225, 256] on select "Ordenar por Menor Precio Mayor Precio Reviews Últimos ingresos" at bounding box center [1272, 267] width 174 height 22
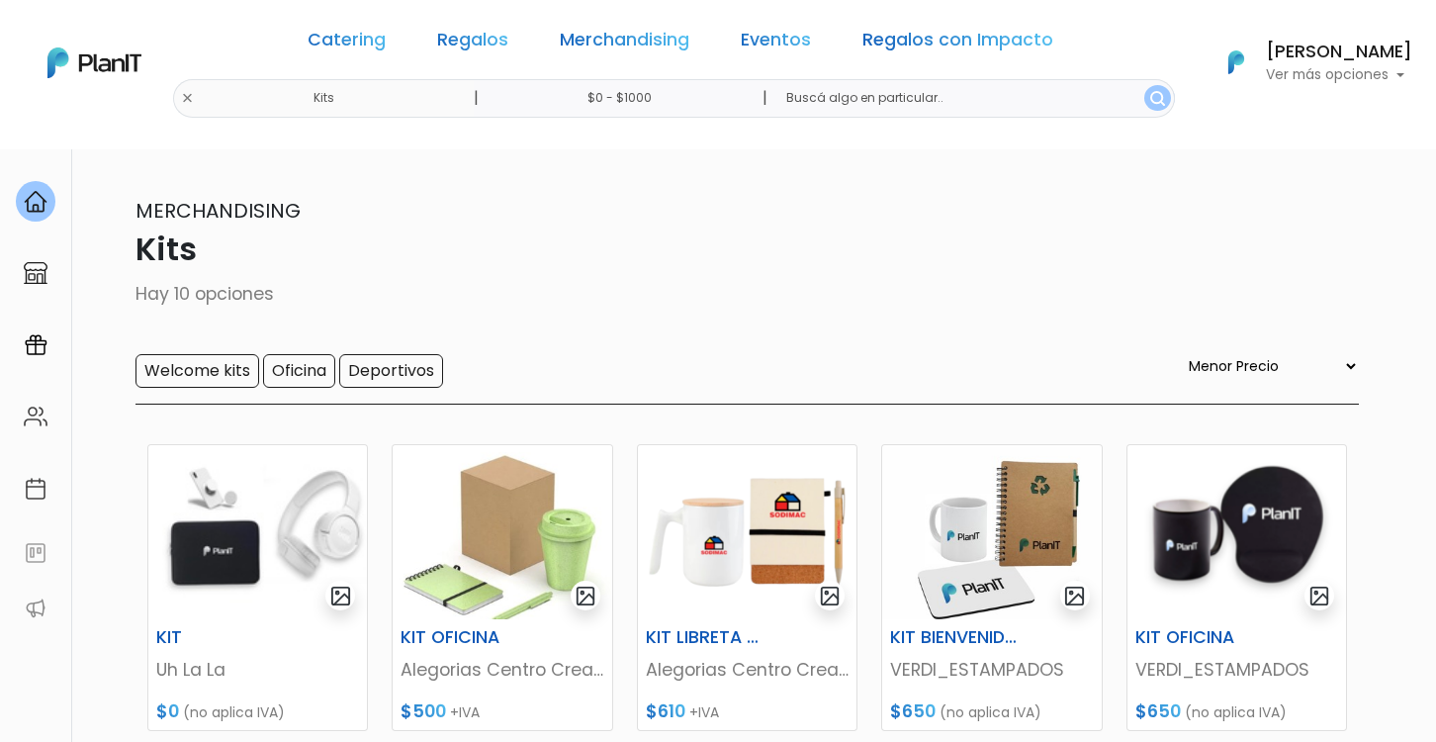
select select "0"
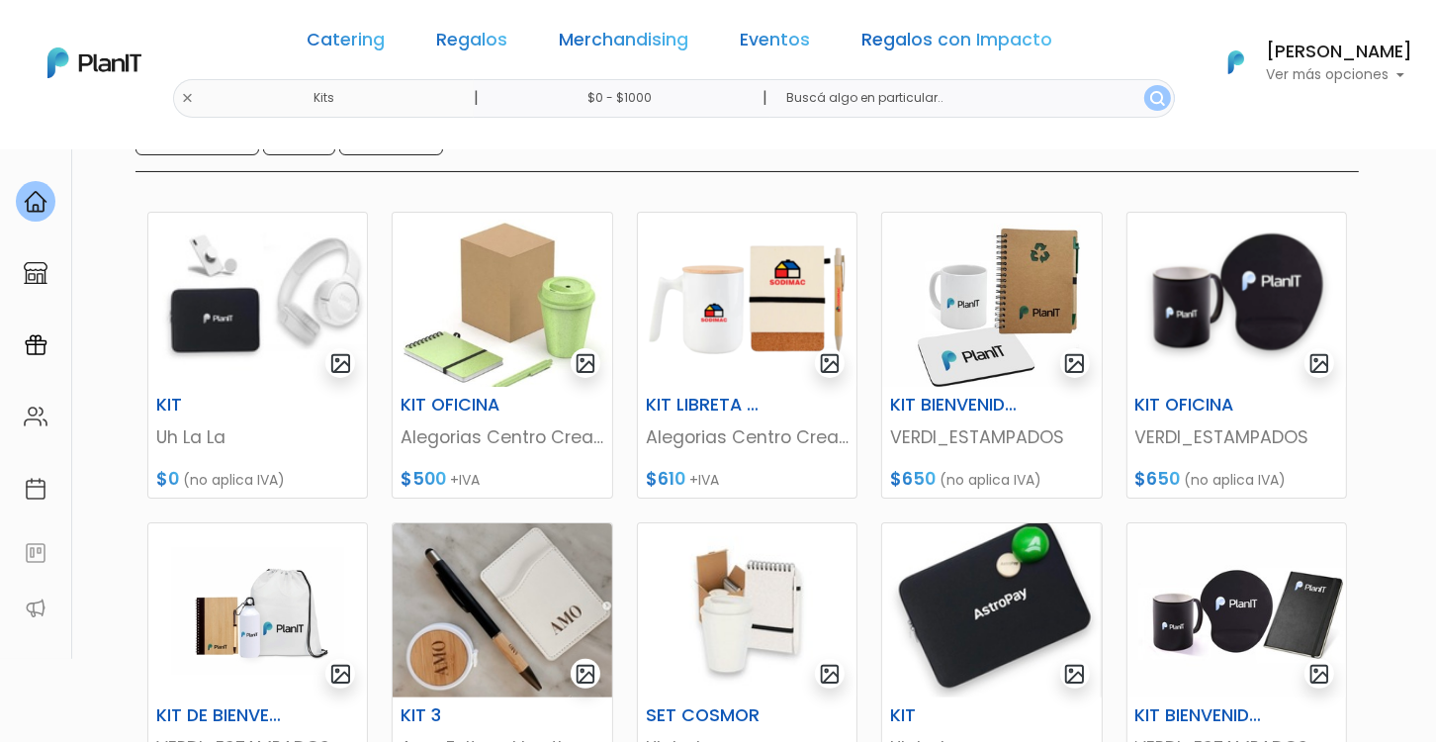
scroll to position [99, 0]
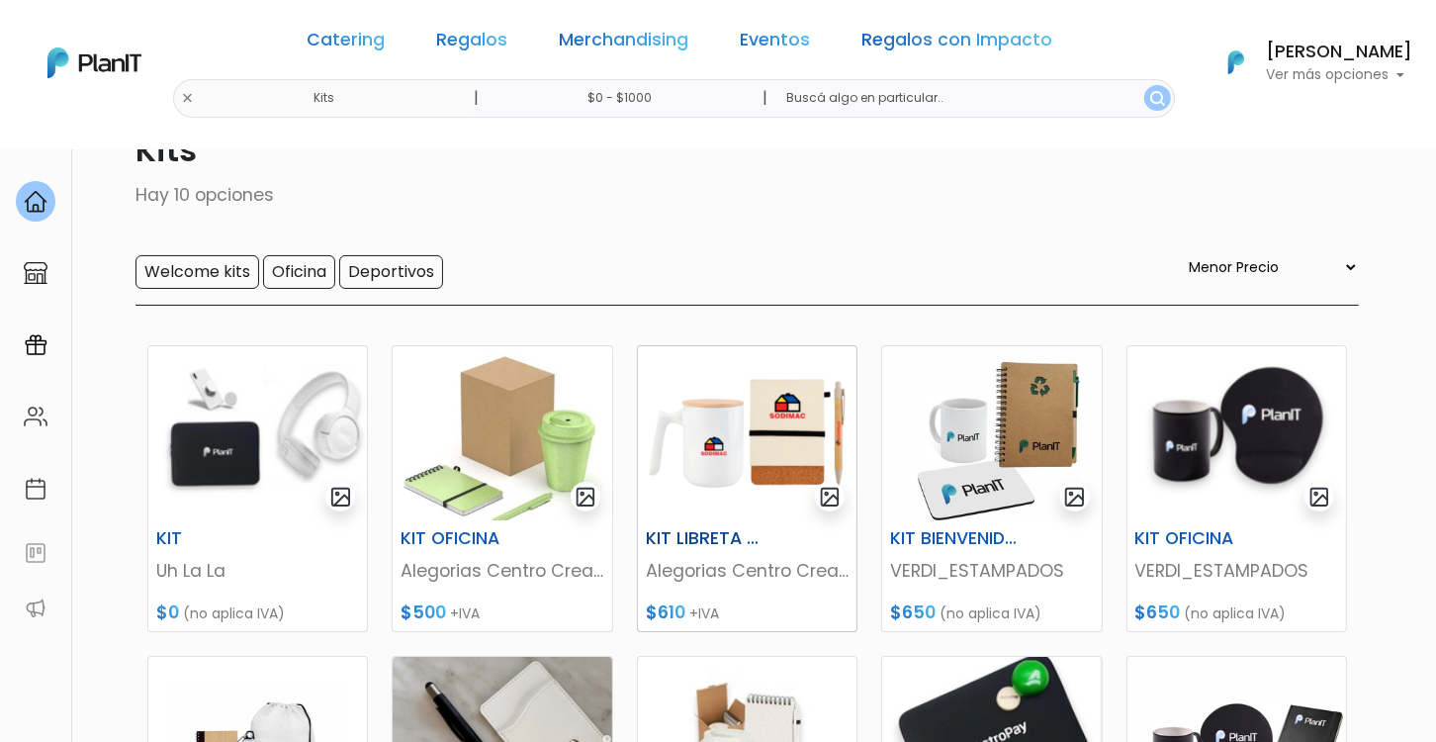
click at [784, 429] on img at bounding box center [747, 433] width 219 height 174
